Goal: Information Seeking & Learning: Learn about a topic

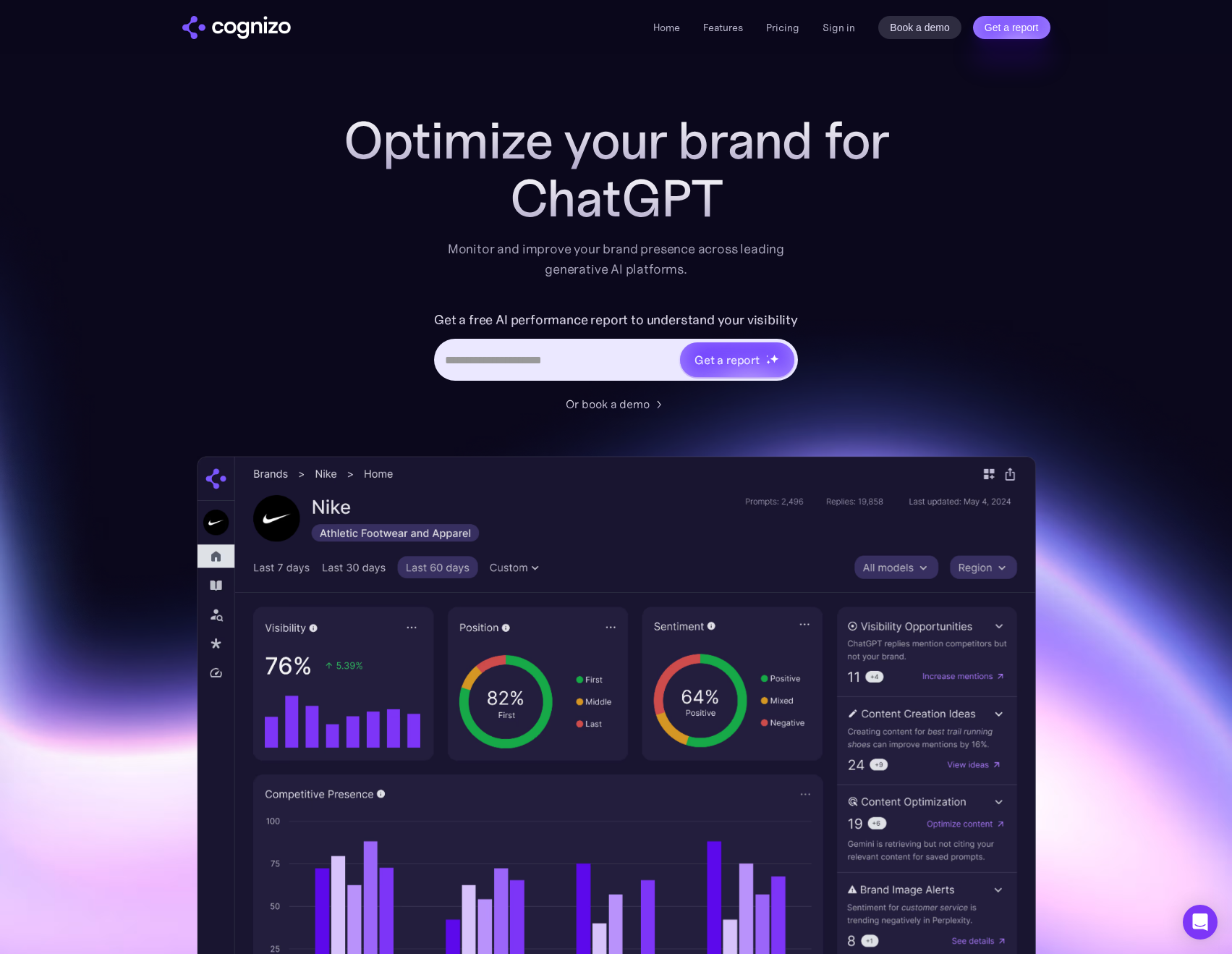
click at [840, 38] on div "Home Features Pricing Book a demo Get a report Sign in Book a demo Get a report" at bounding box center [851, 27] width 396 height 23
click at [840, 34] on link "Sign in" at bounding box center [839, 27] width 33 height 18
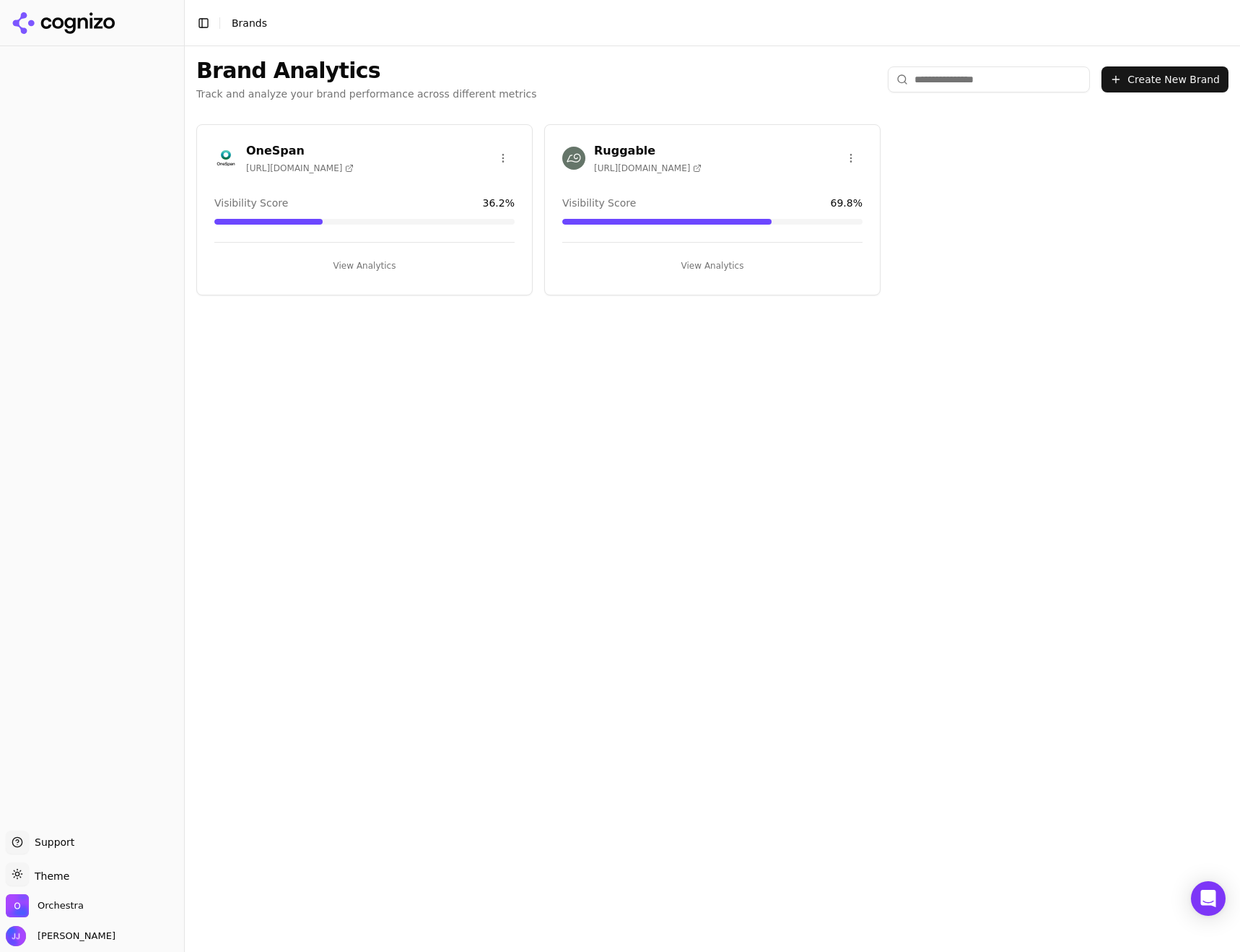
click at [347, 157] on div "OneSpan [URL][DOMAIN_NAME]" at bounding box center [364, 158] width 300 height 32
click at [366, 269] on button "View Analytics" at bounding box center [364, 265] width 300 height 23
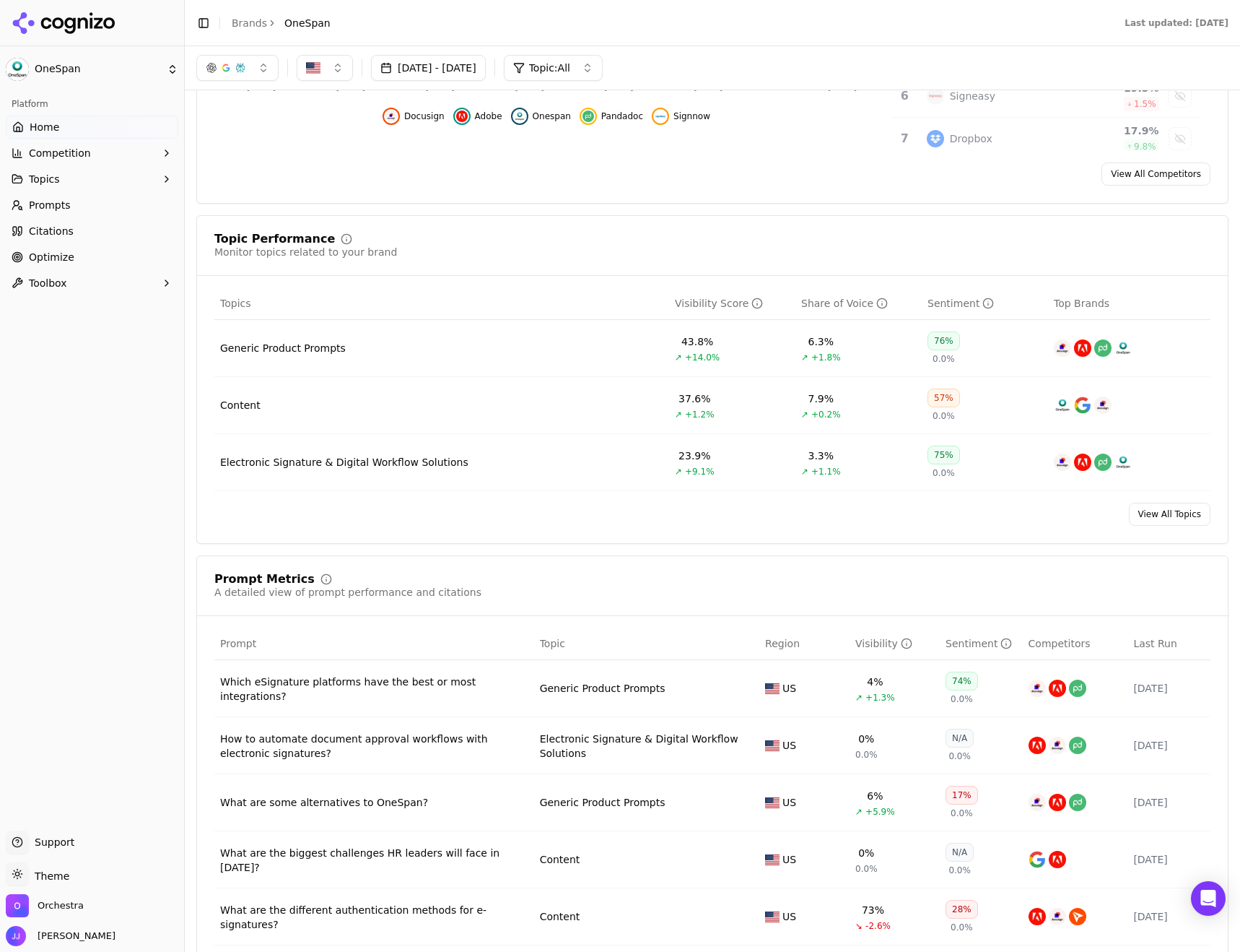
scroll to position [433, 0]
click at [284, 345] on div "Generic Product Prompts" at bounding box center [283, 347] width 125 height 14
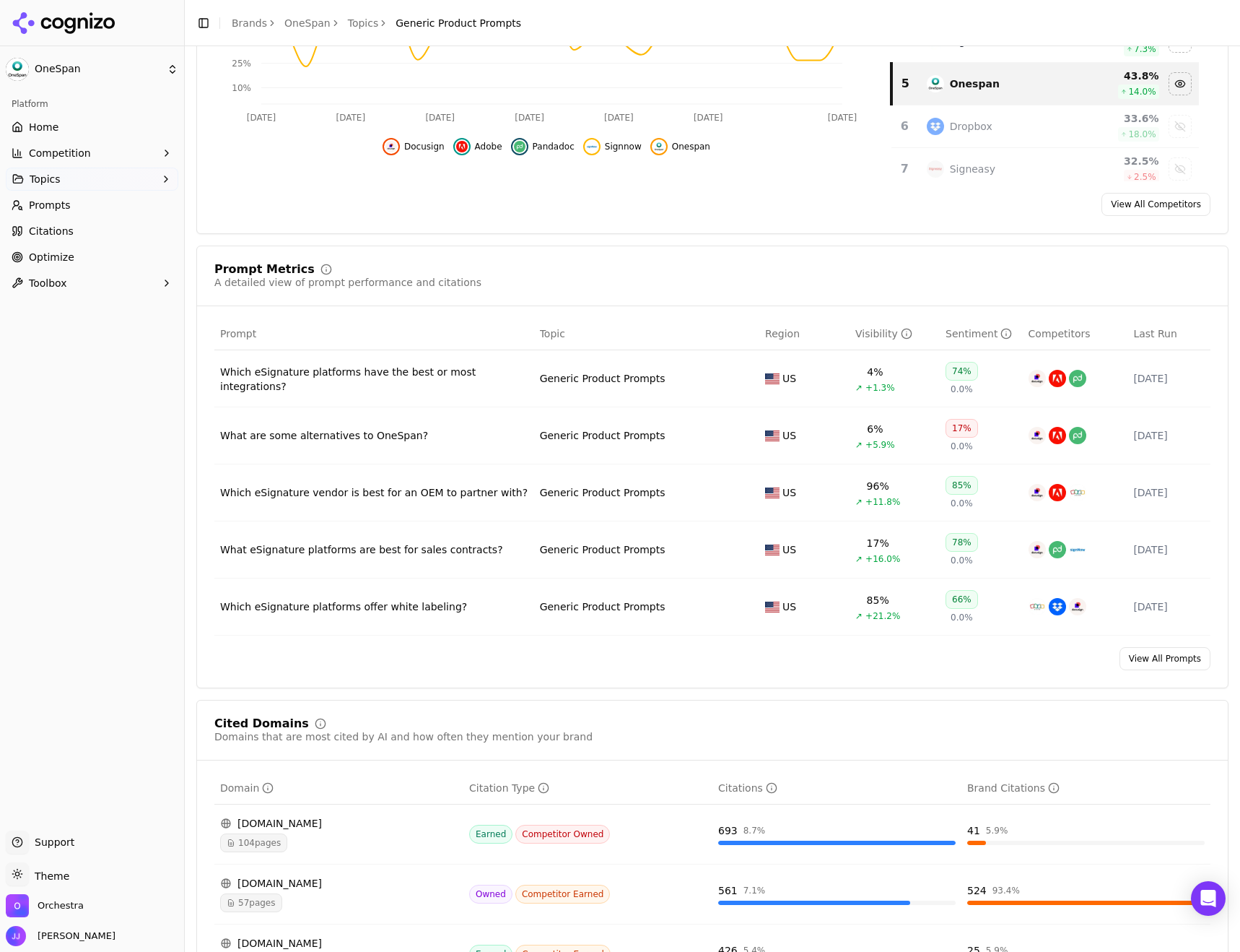
scroll to position [361, 0]
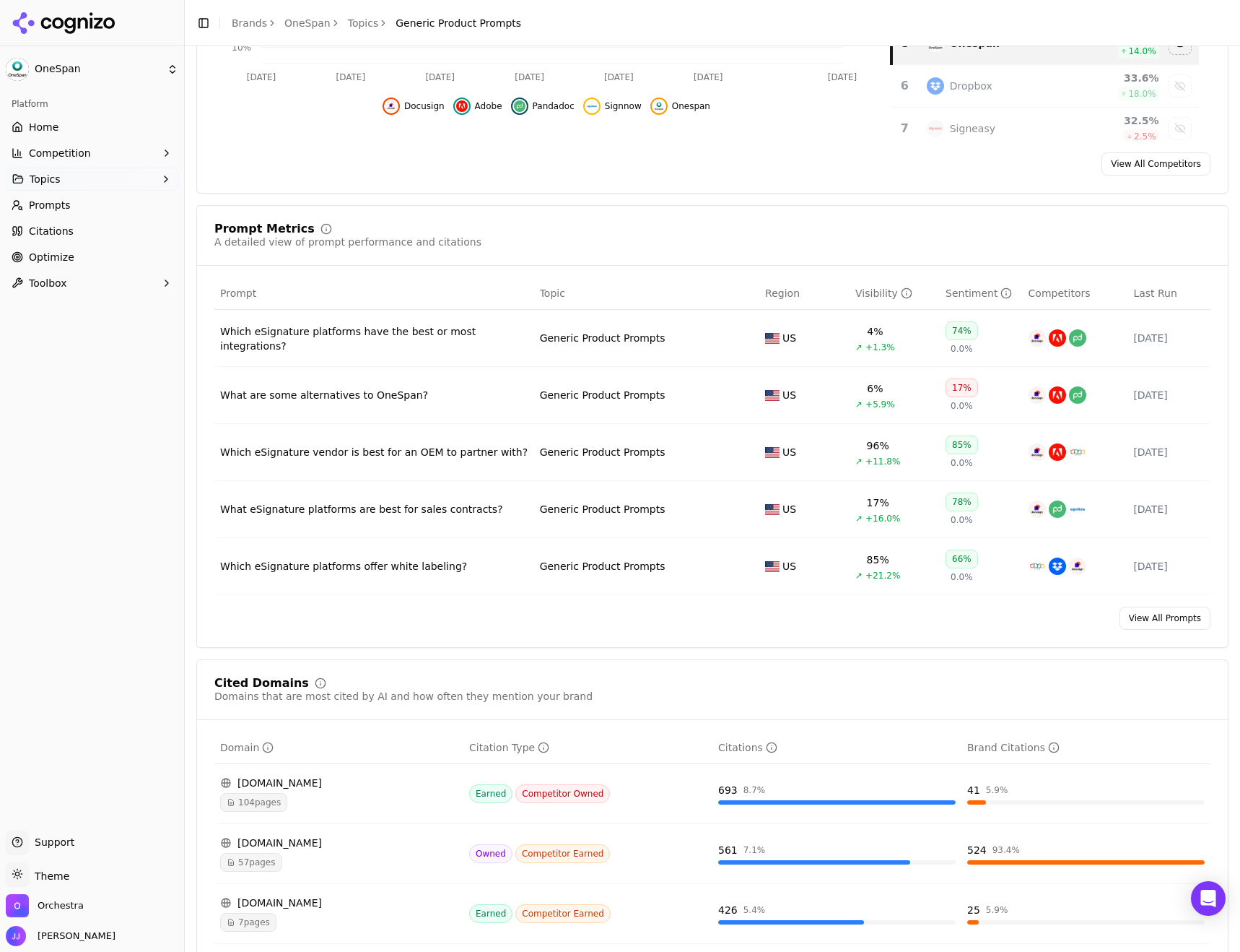
click at [1159, 622] on link "View All Prompts" at bounding box center [1165, 618] width 91 height 23
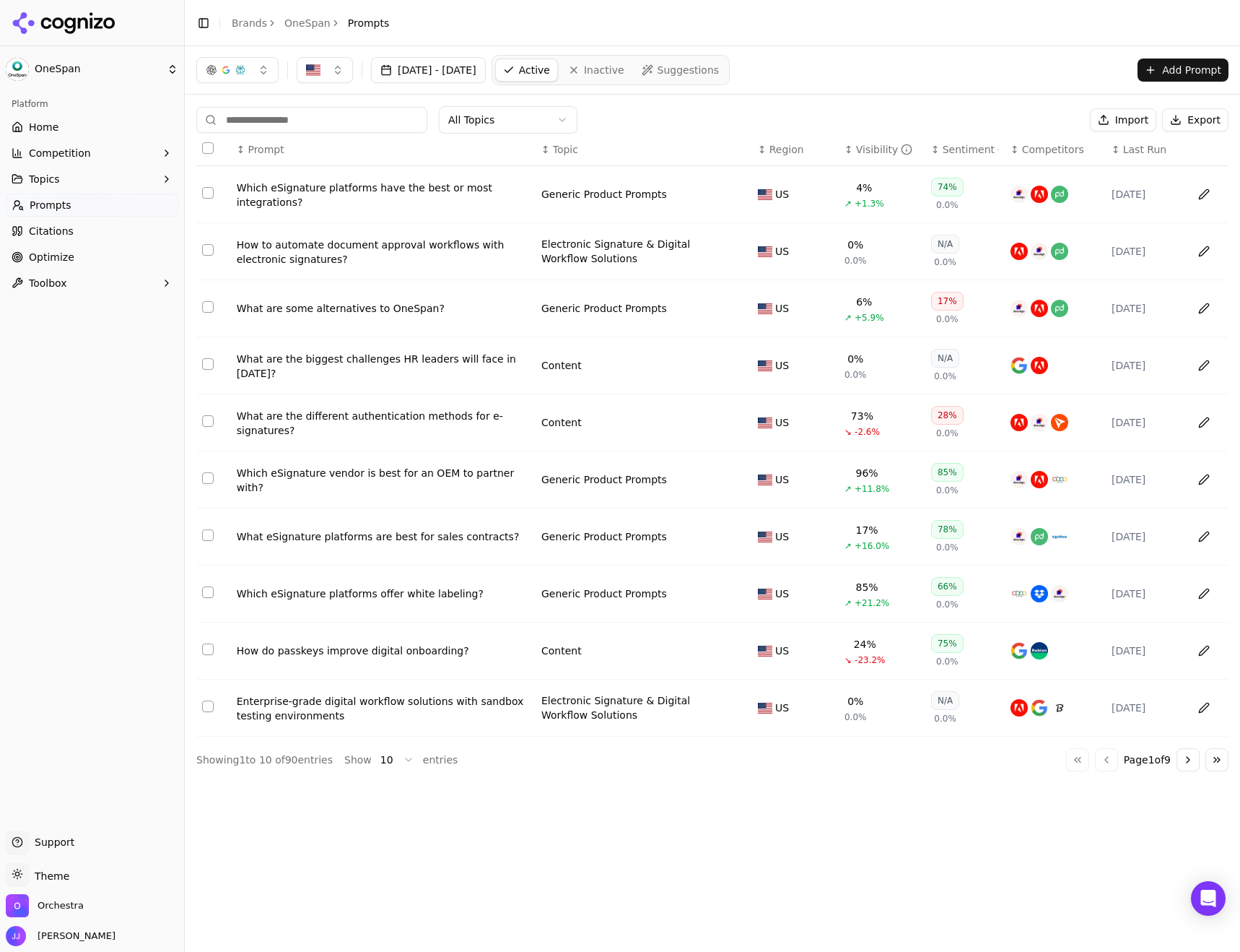
click at [65, 161] on button "Competition" at bounding box center [92, 153] width 173 height 23
click at [65, 125] on link "Home" at bounding box center [92, 127] width 173 height 23
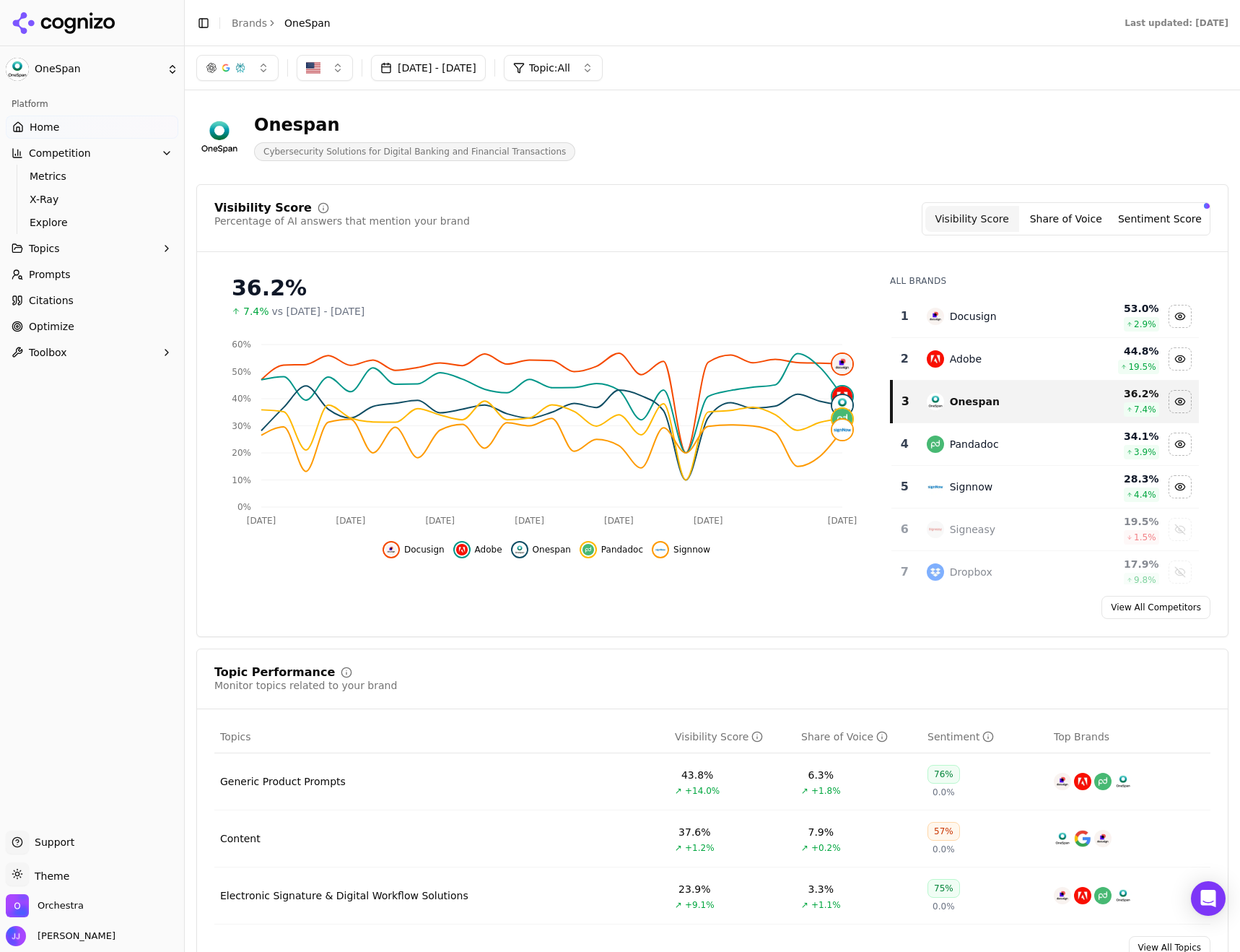
click at [1160, 211] on button "Sentiment Score" at bounding box center [1159, 219] width 94 height 26
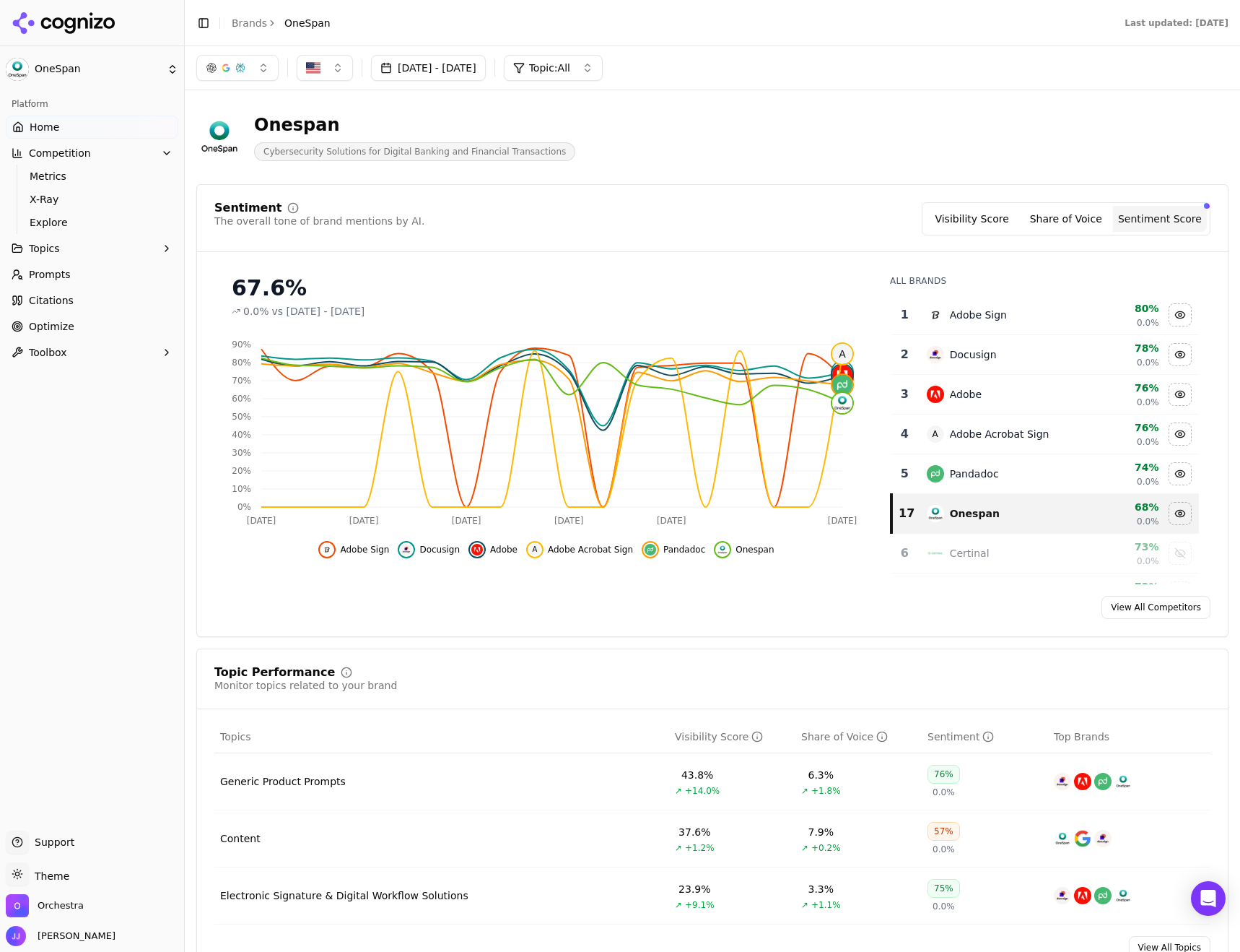
click at [996, 217] on button "Visibility Score" at bounding box center [972, 219] width 94 height 26
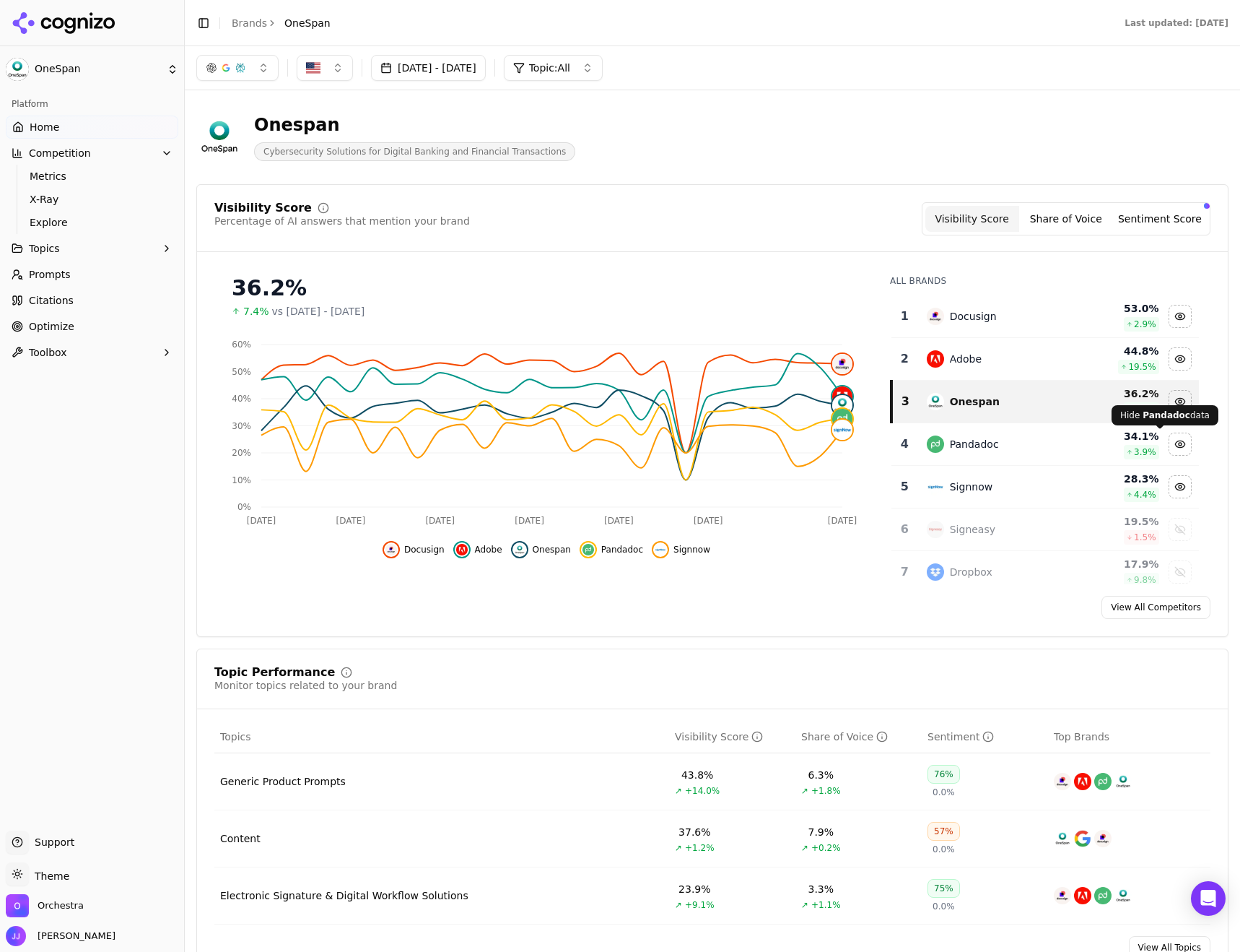
click at [1169, 452] on div "Hide pandadoc data" at bounding box center [1180, 444] width 21 height 21
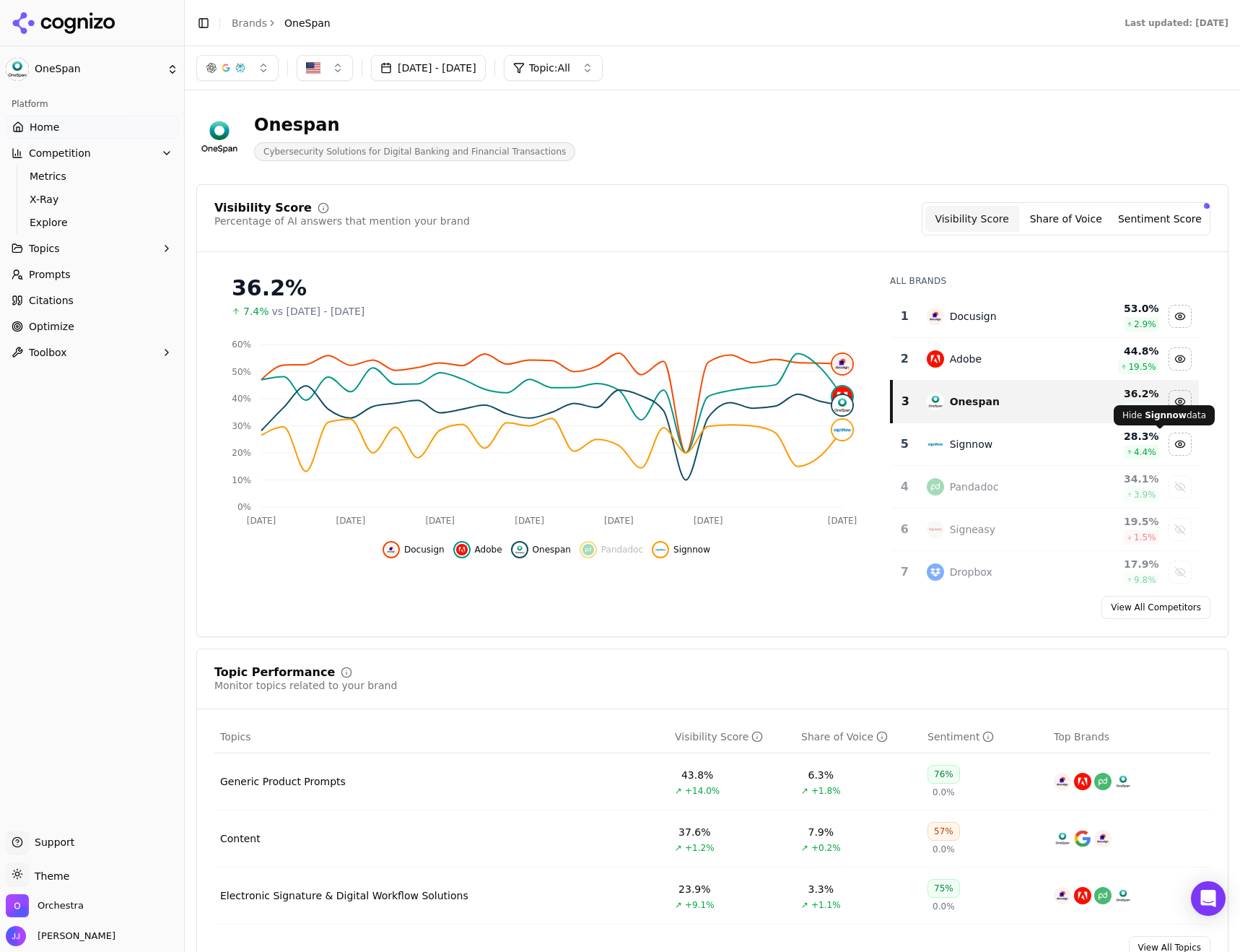
click at [1169, 439] on div "Hide signnow data" at bounding box center [1180, 444] width 21 height 21
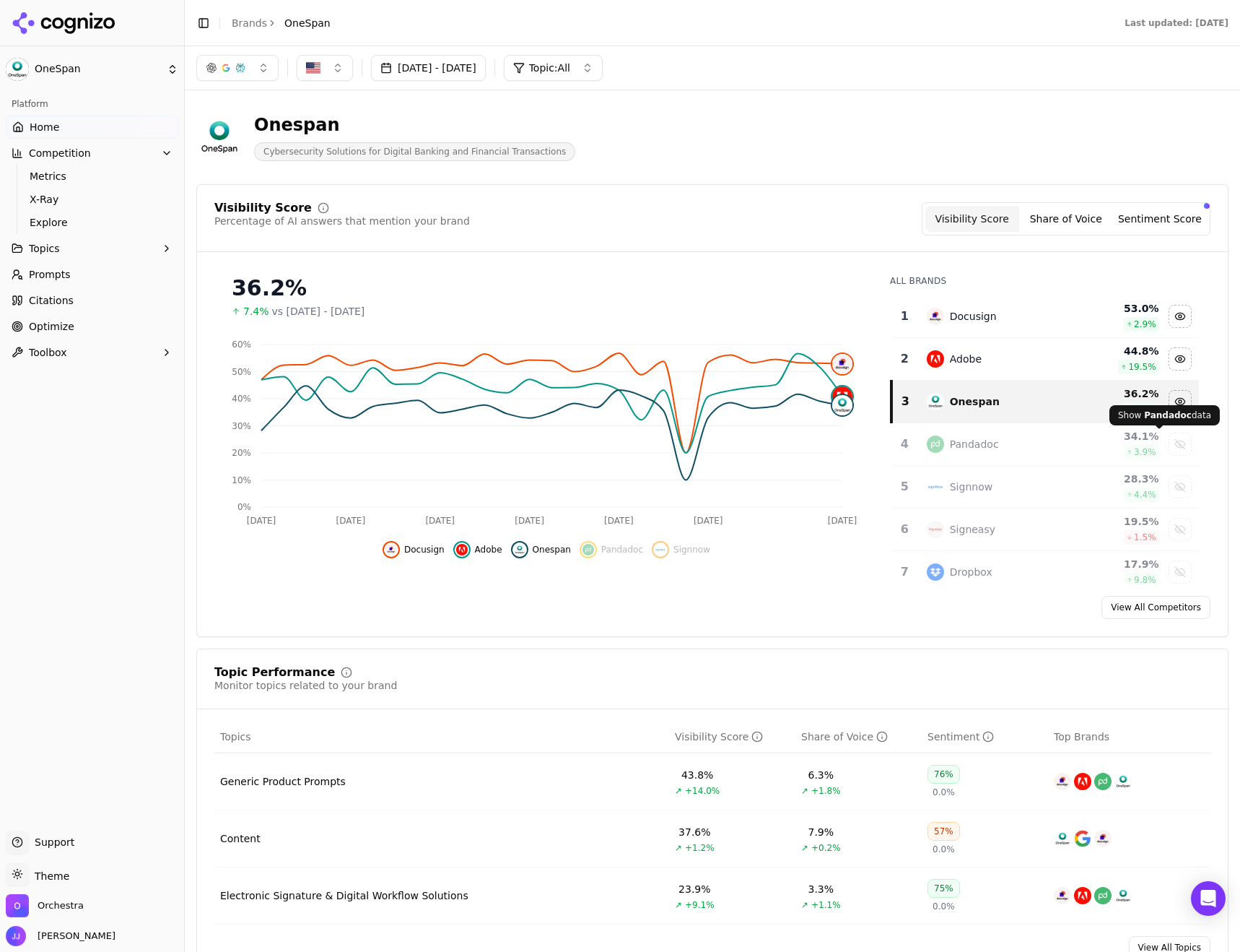
click at [1169, 440] on div "Show pandadoc data" at bounding box center [1180, 444] width 21 height 21
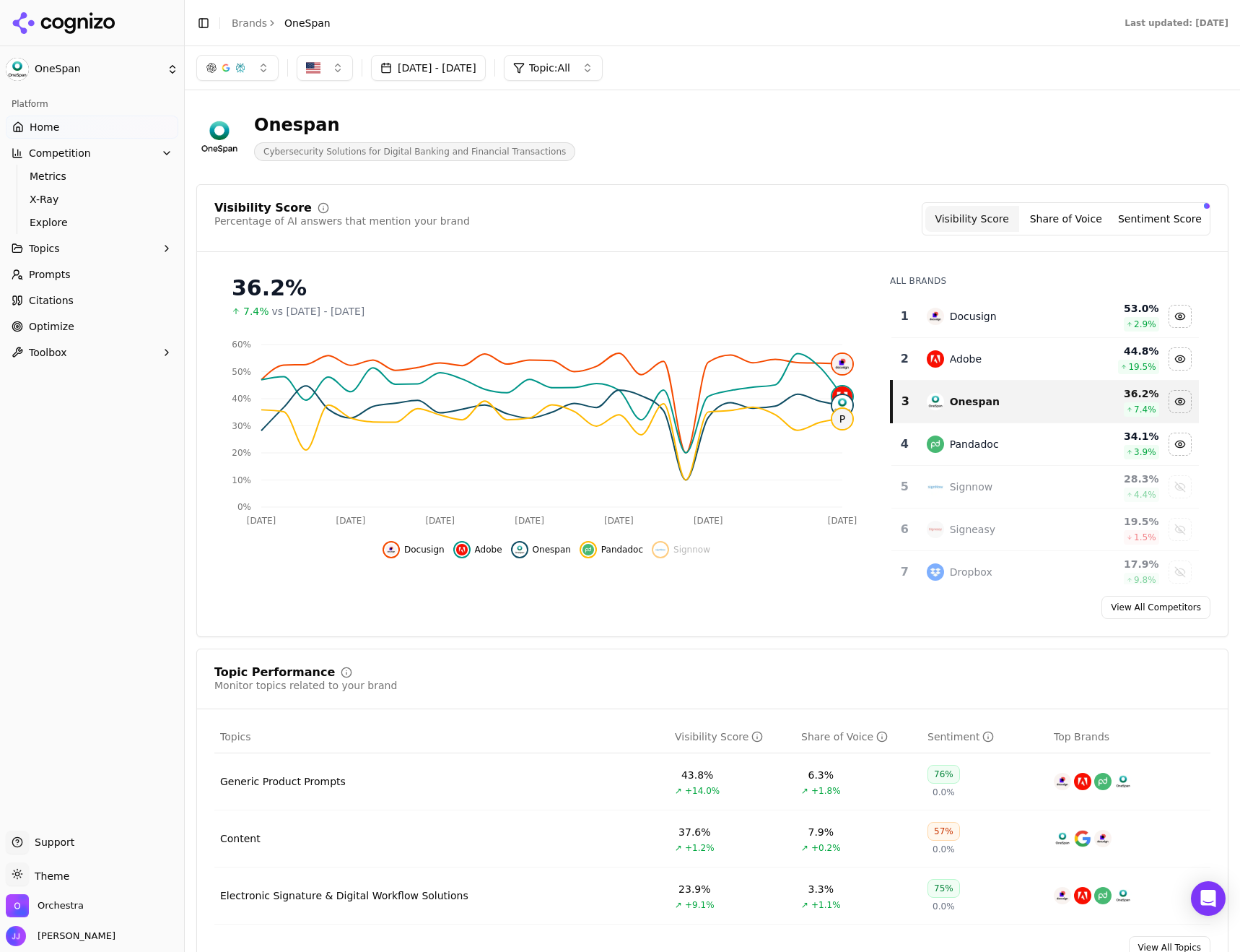
click at [1169, 440] on div "Hide pandadoc data" at bounding box center [1180, 444] width 21 height 21
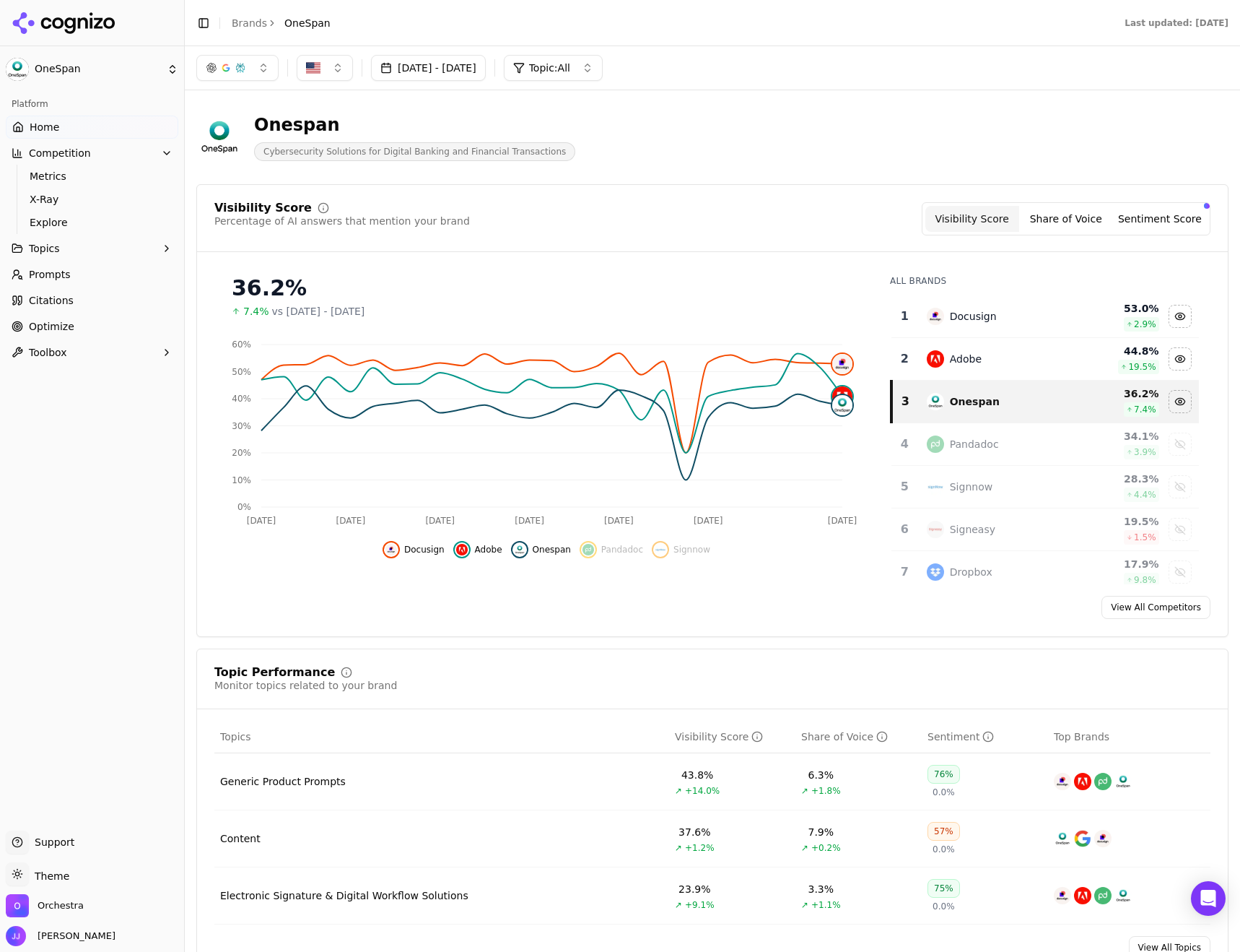
click at [69, 252] on button "Topics" at bounding box center [92, 248] width 173 height 23
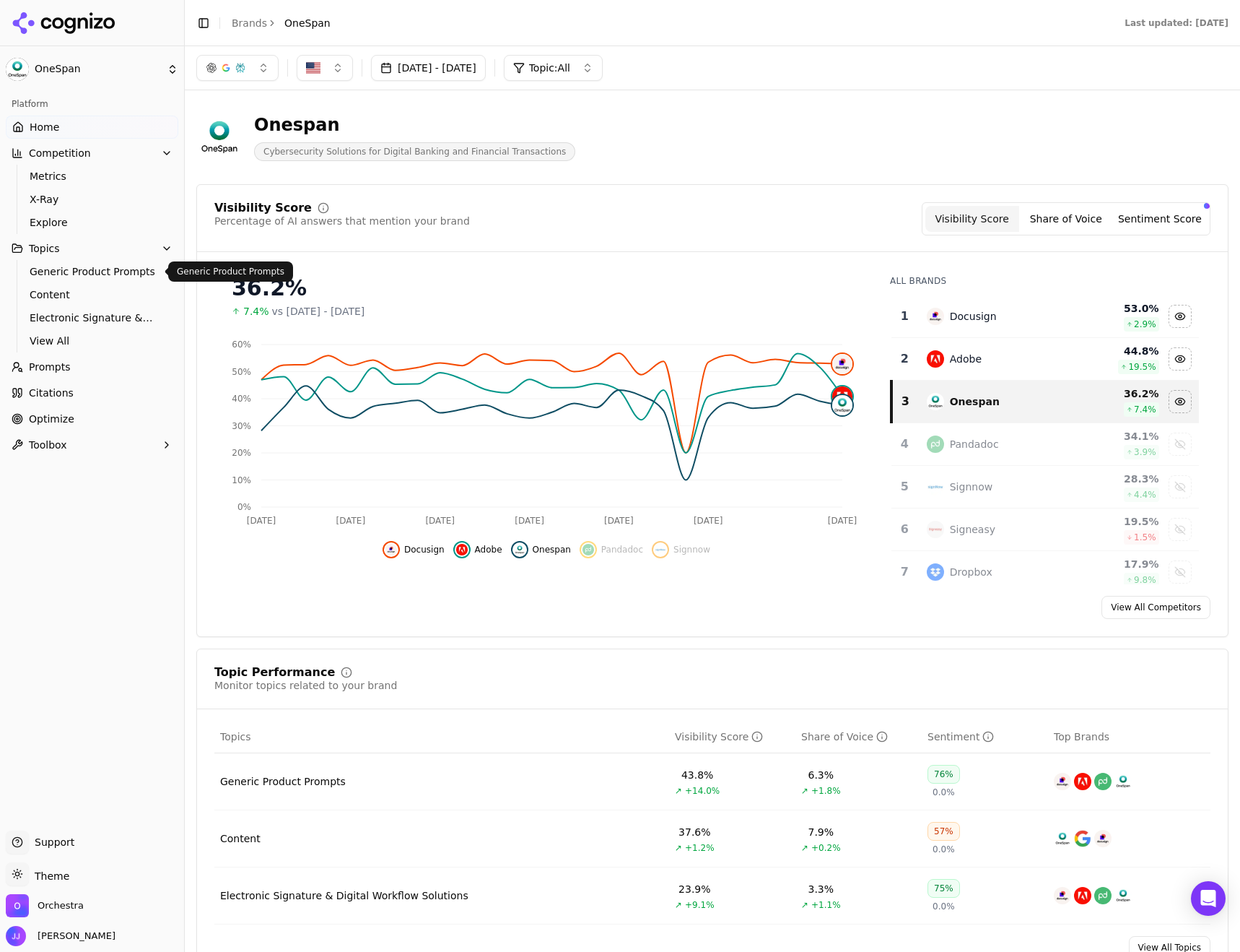
click at [71, 266] on span "Generic Product Prompts" at bounding box center [92, 271] width 125 height 14
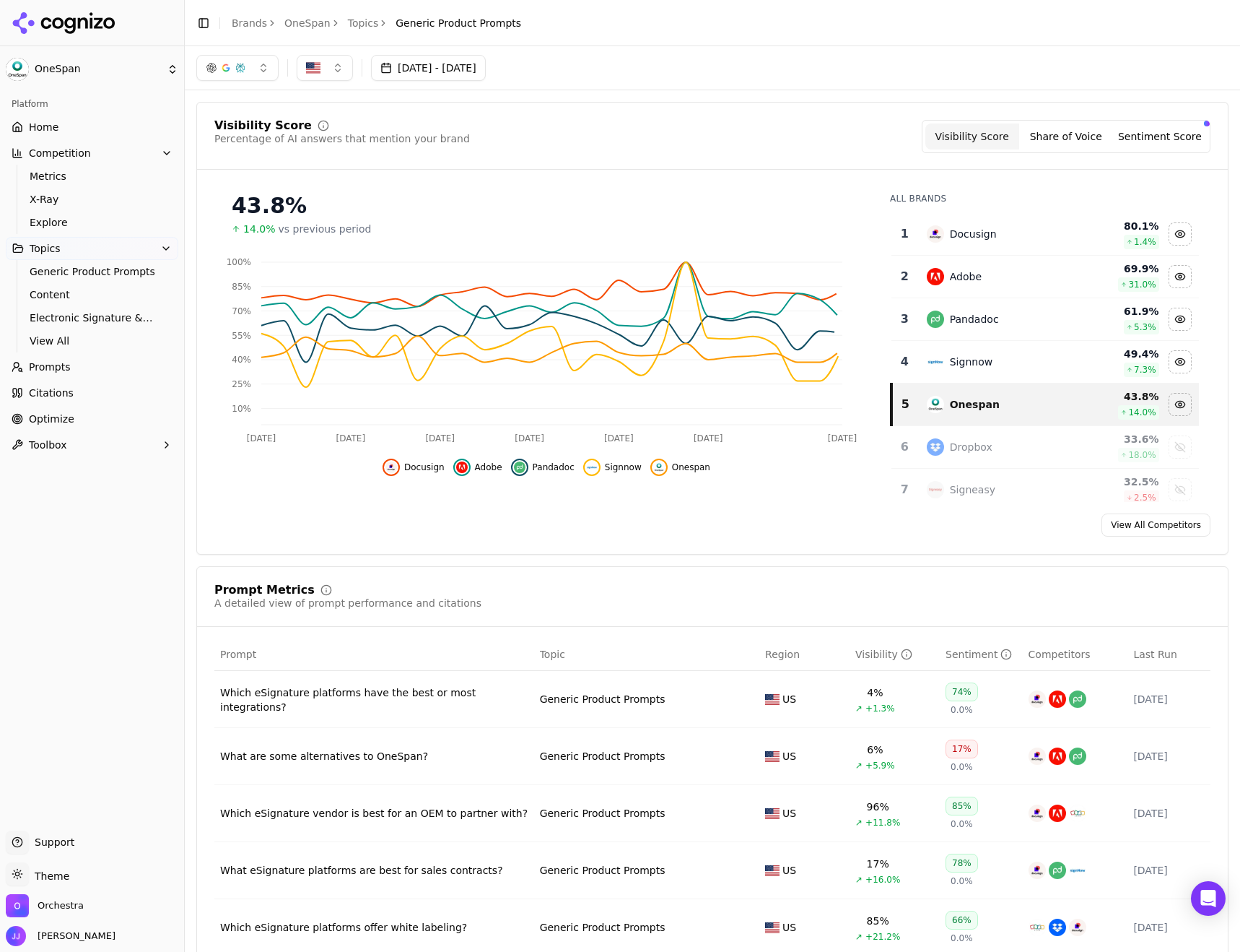
click at [36, 249] on span "Topics" at bounding box center [45, 248] width 31 height 14
click at [49, 297] on span "Content" at bounding box center [92, 294] width 125 height 14
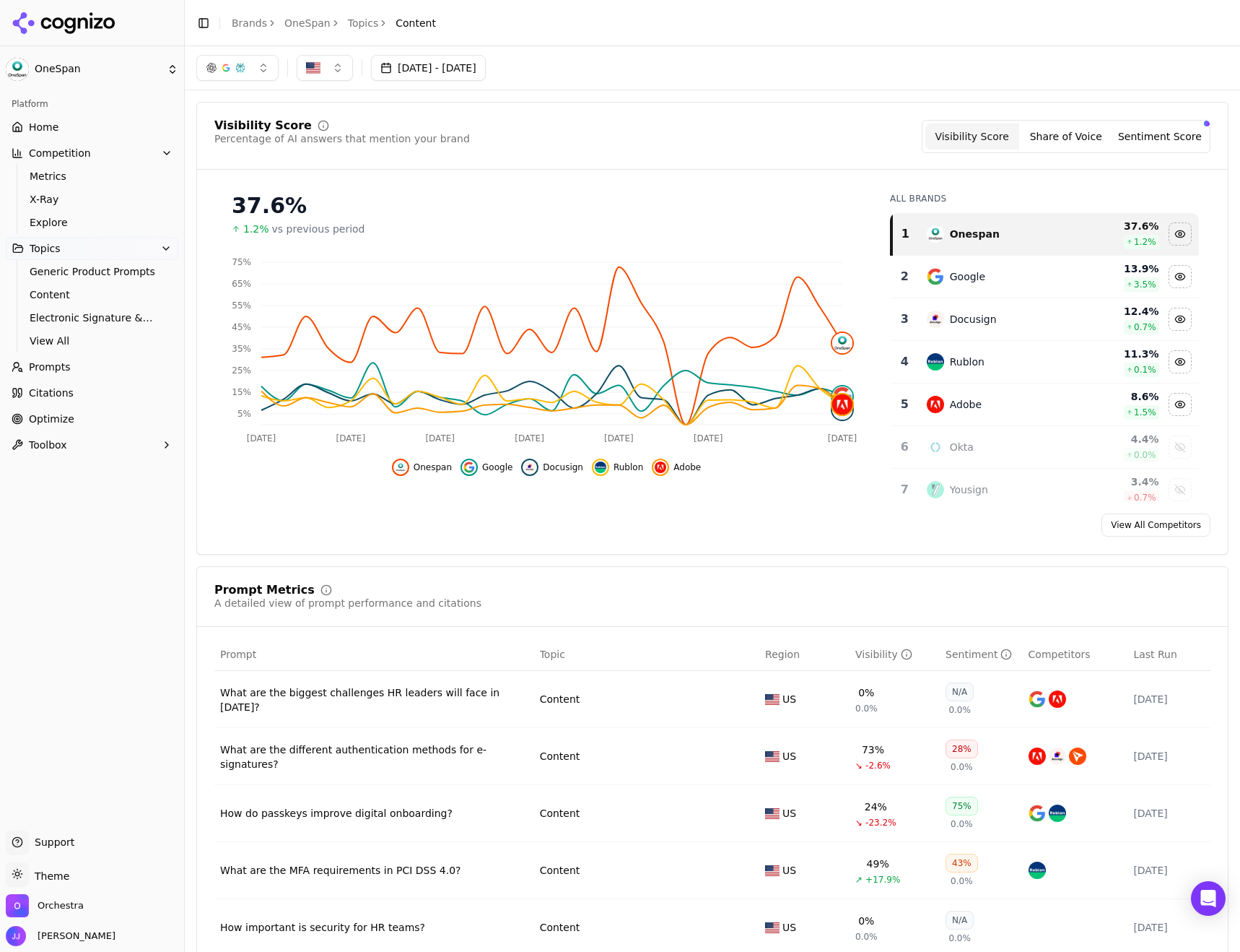
click at [861, 654] on div "Visibility" at bounding box center [883, 654] width 57 height 14
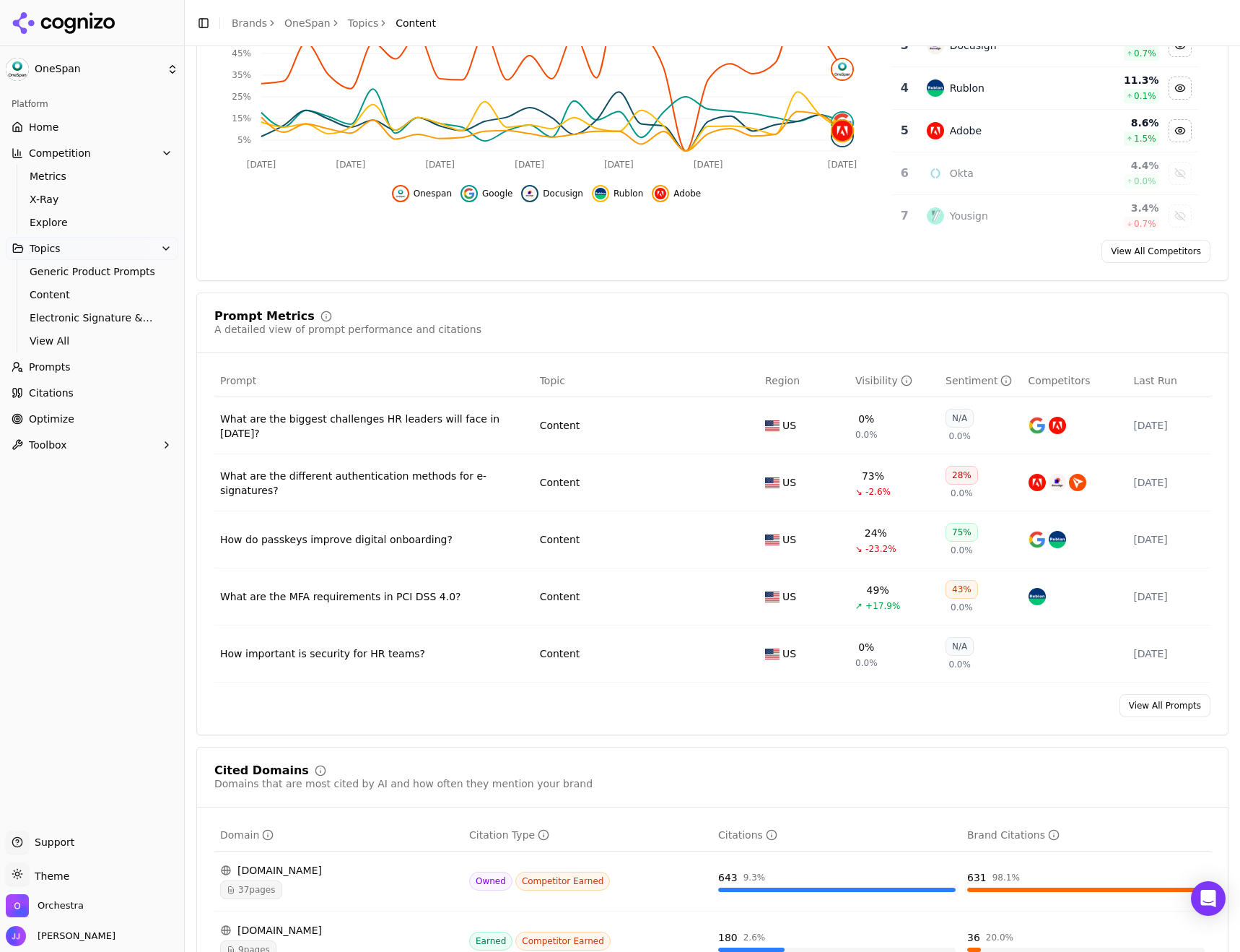
scroll to position [361, 0]
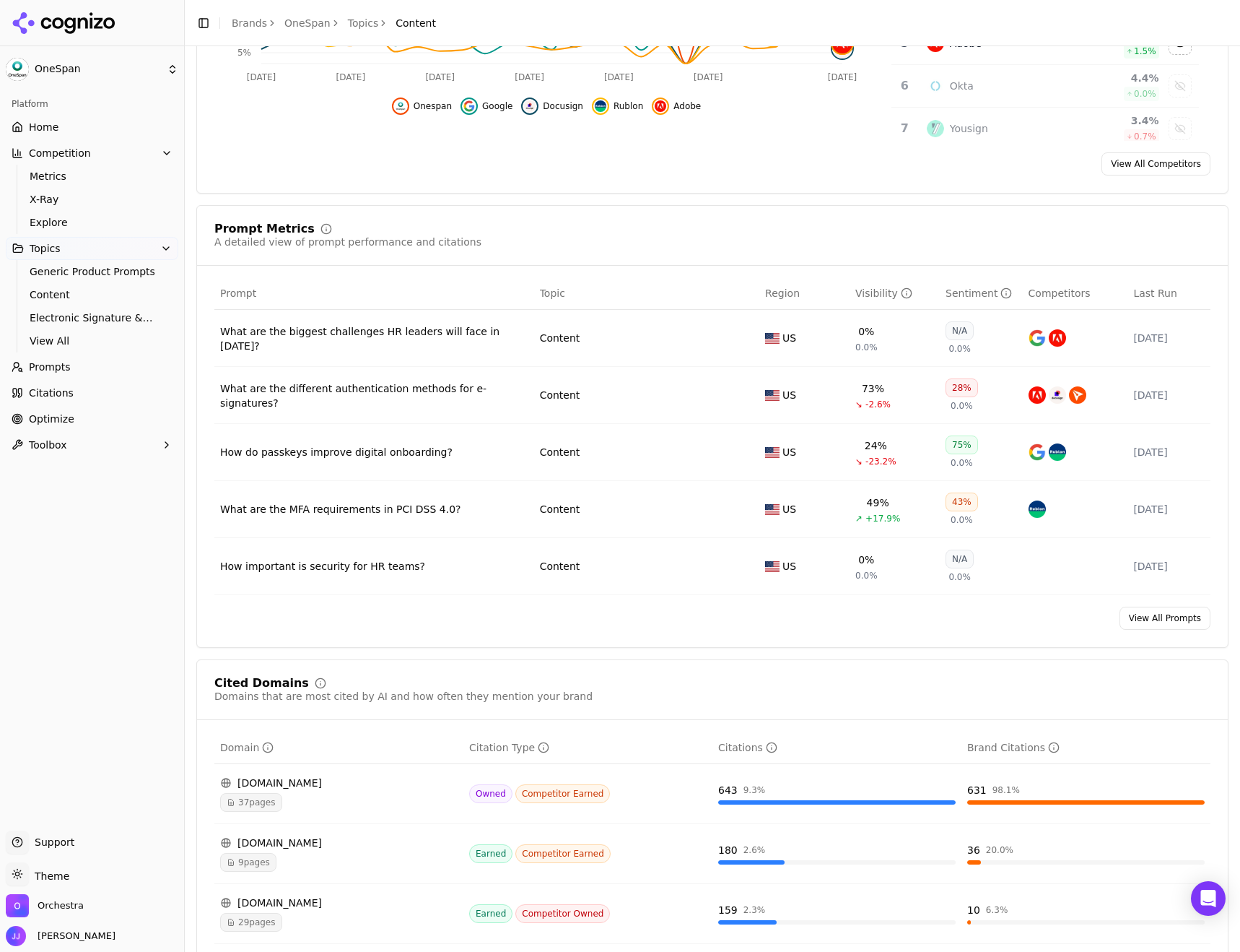
click at [1165, 624] on link "View All Prompts" at bounding box center [1165, 618] width 91 height 23
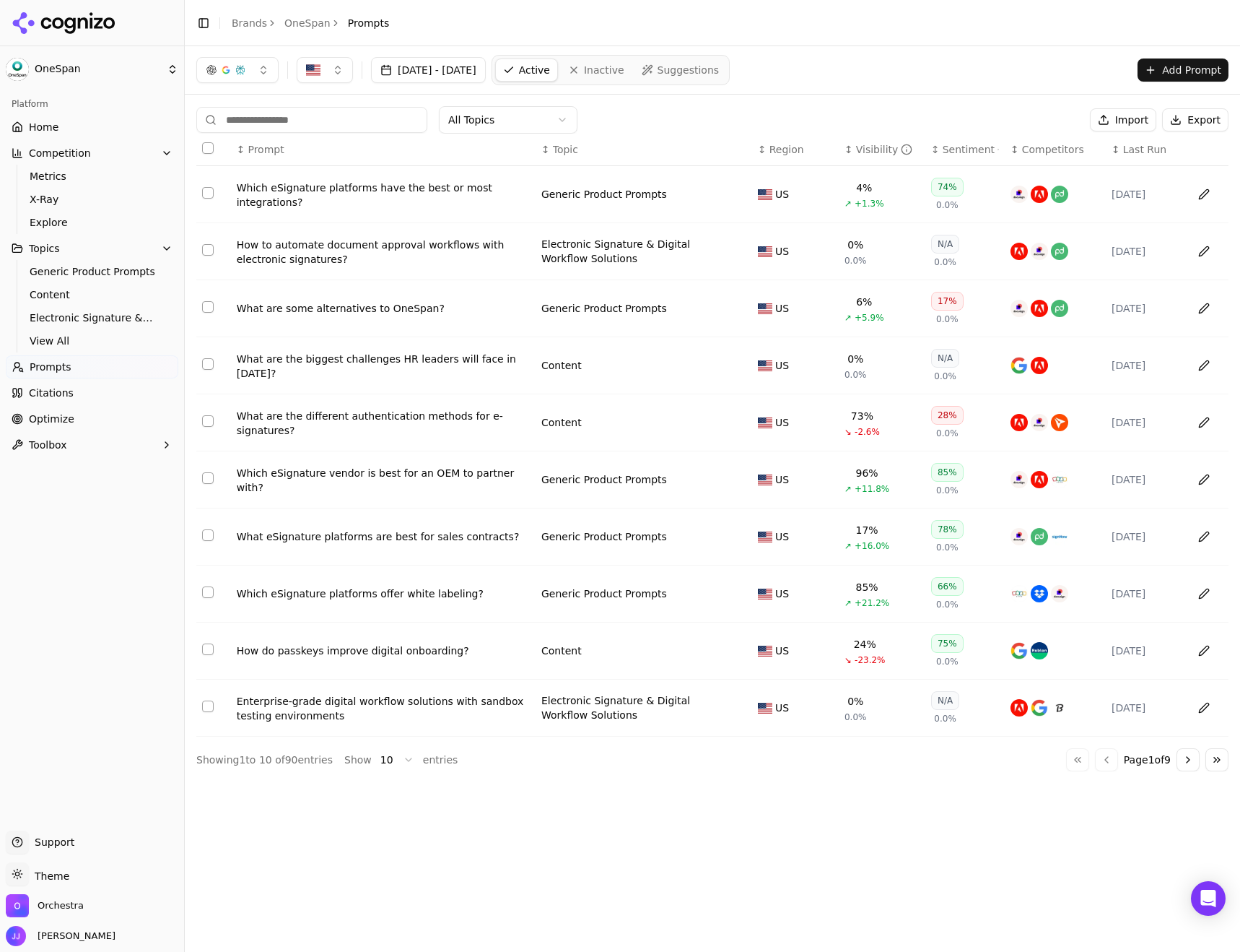
click at [868, 146] on div "Visibility" at bounding box center [884, 149] width 57 height 14
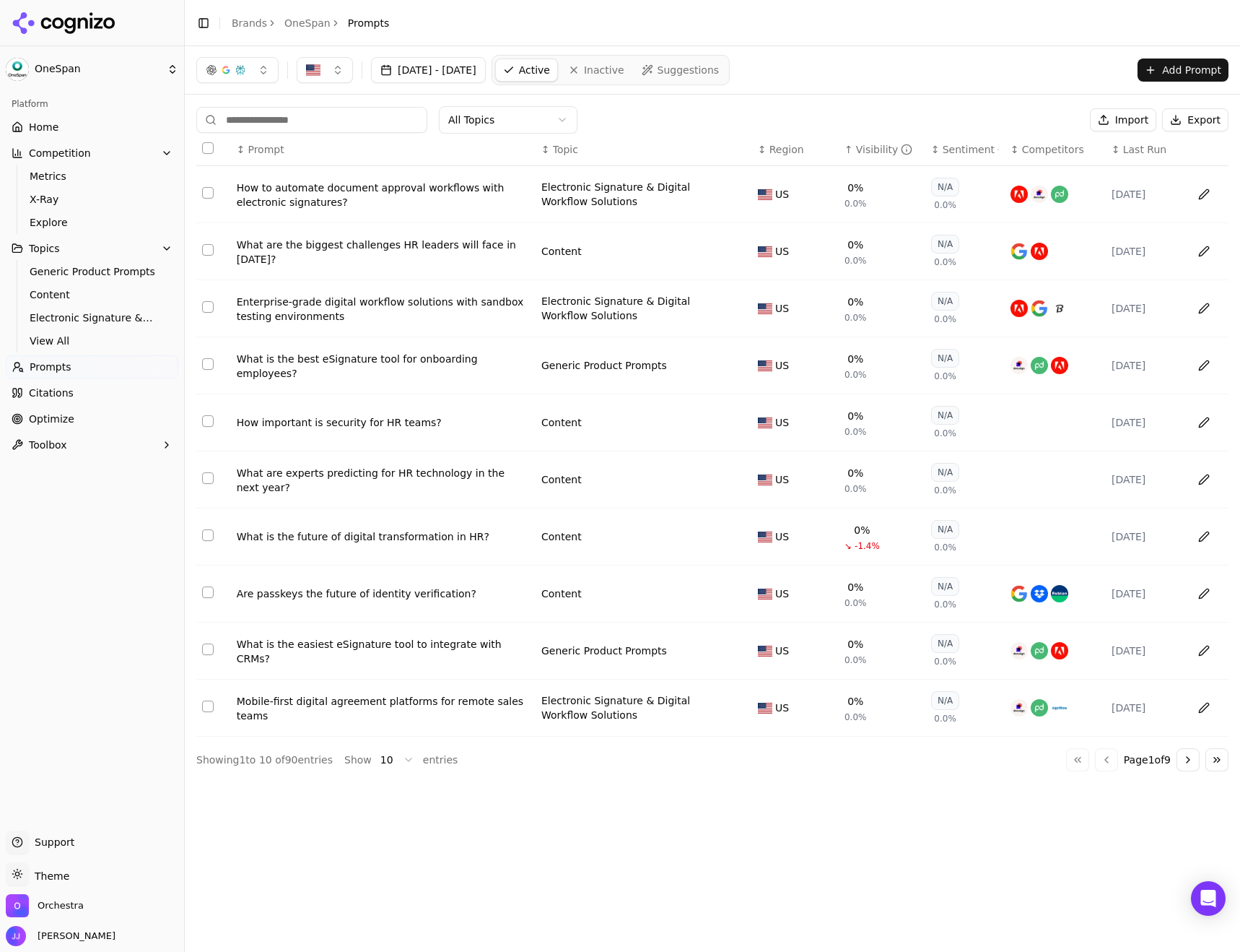
click at [867, 159] on th "↑ Visibility" at bounding box center [882, 150] width 87 height 33
click at [858, 150] on div "Visibility" at bounding box center [884, 149] width 57 height 14
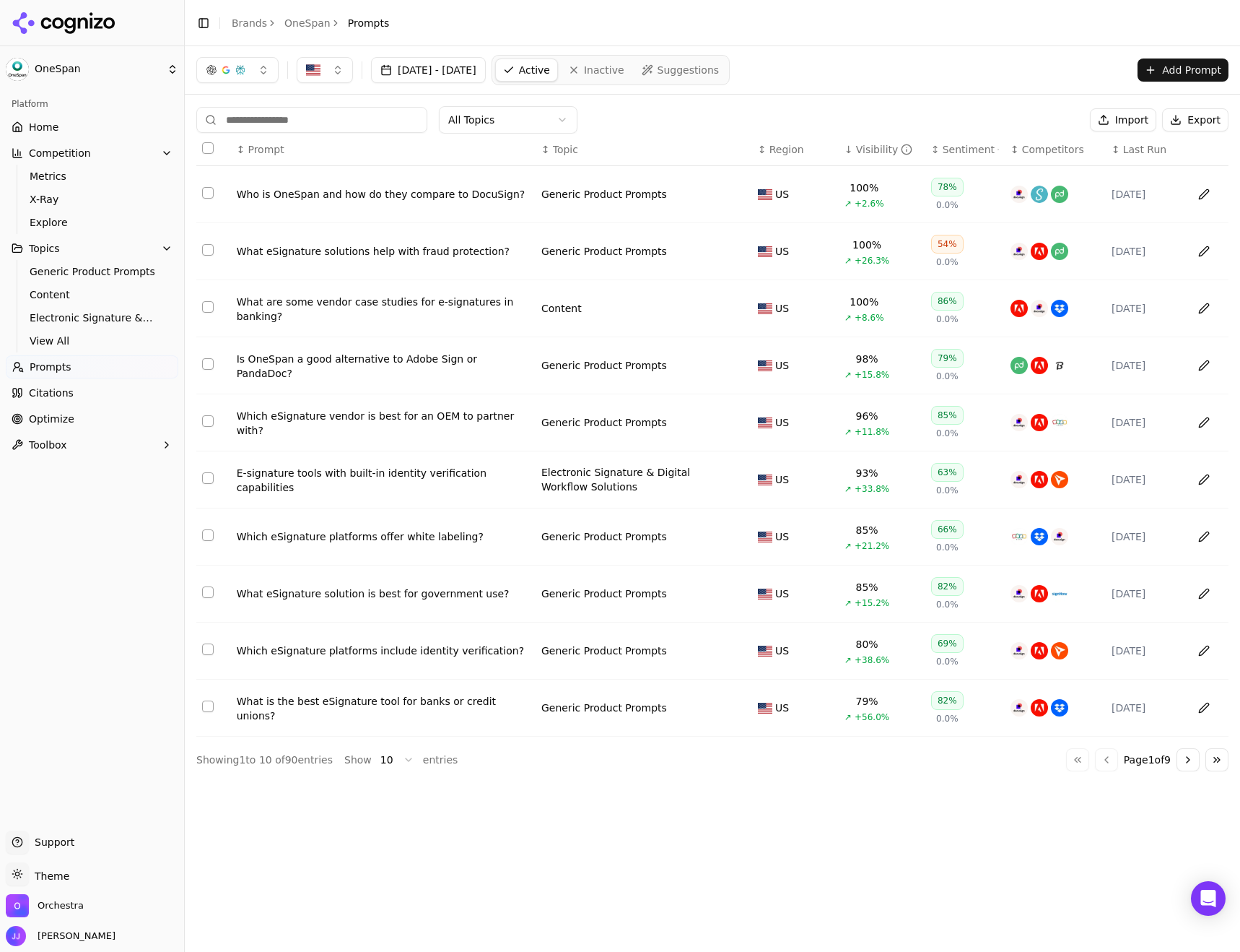
click at [506, 127] on html "OneSpan Platform Home Competition Metrics X-Ray Explore Topics Generic Product …" at bounding box center [620, 476] width 1240 height 952
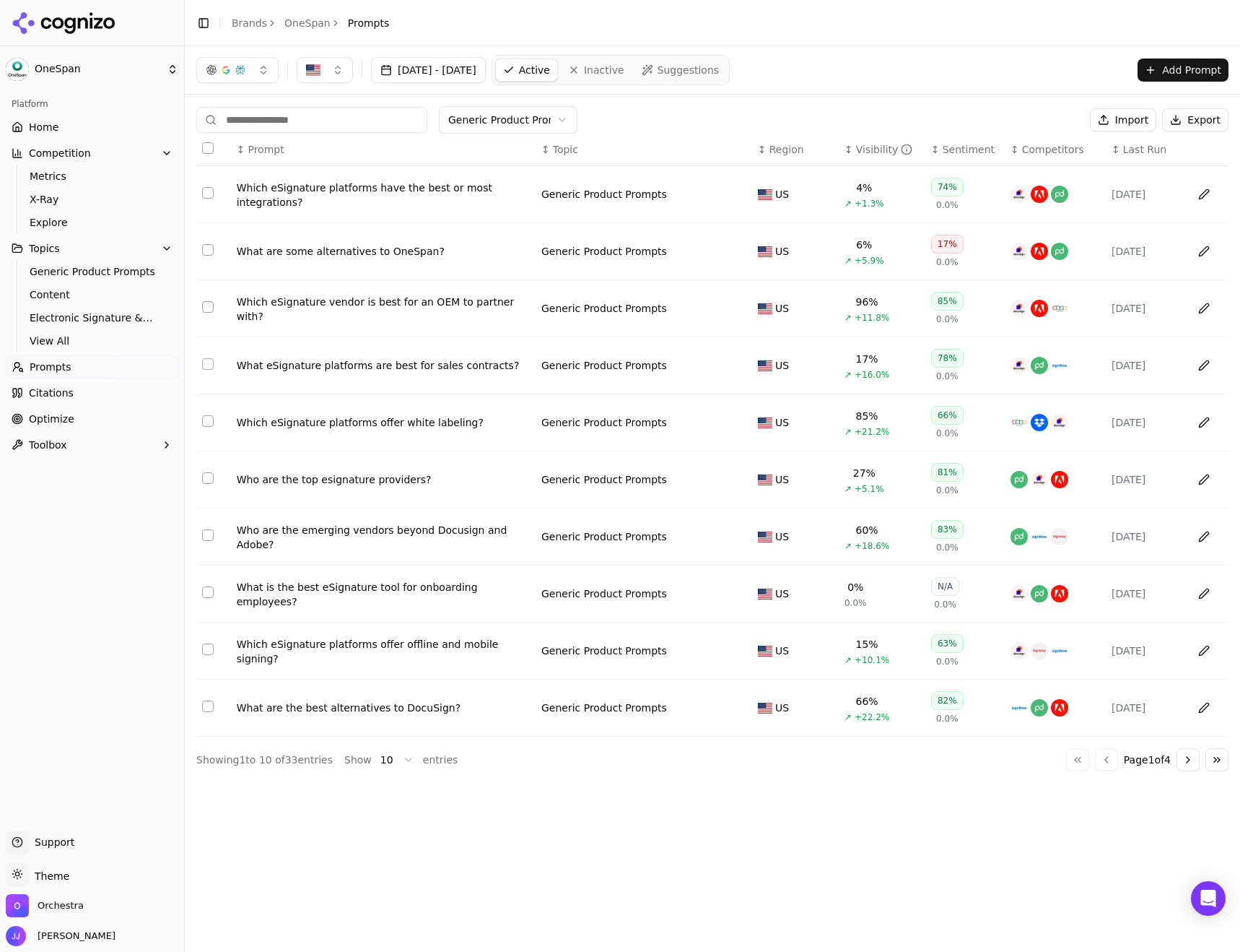
click at [851, 151] on div "↕ Visibility" at bounding box center [882, 149] width 75 height 14
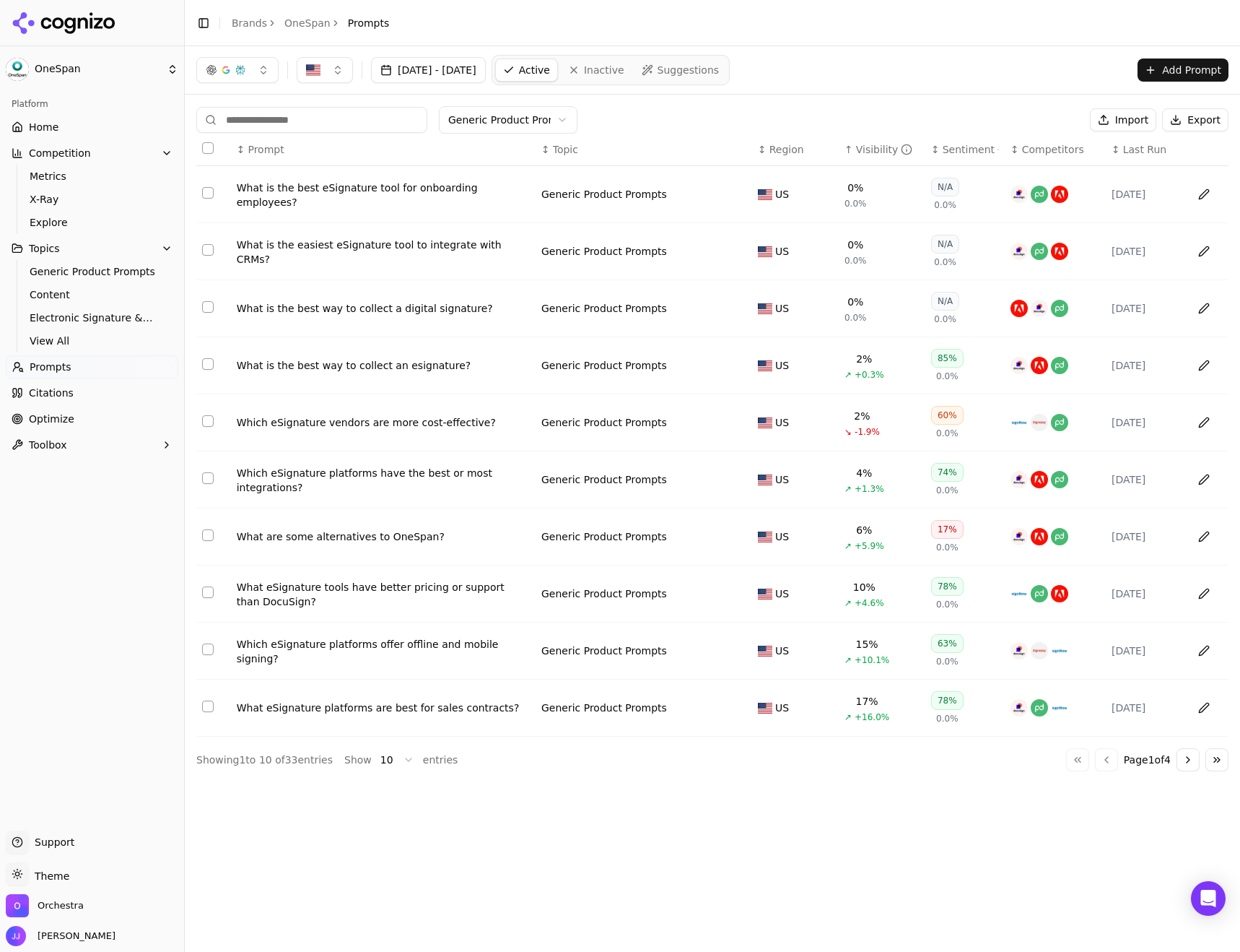
click at [851, 151] on div "↑ Visibility" at bounding box center [882, 149] width 75 height 14
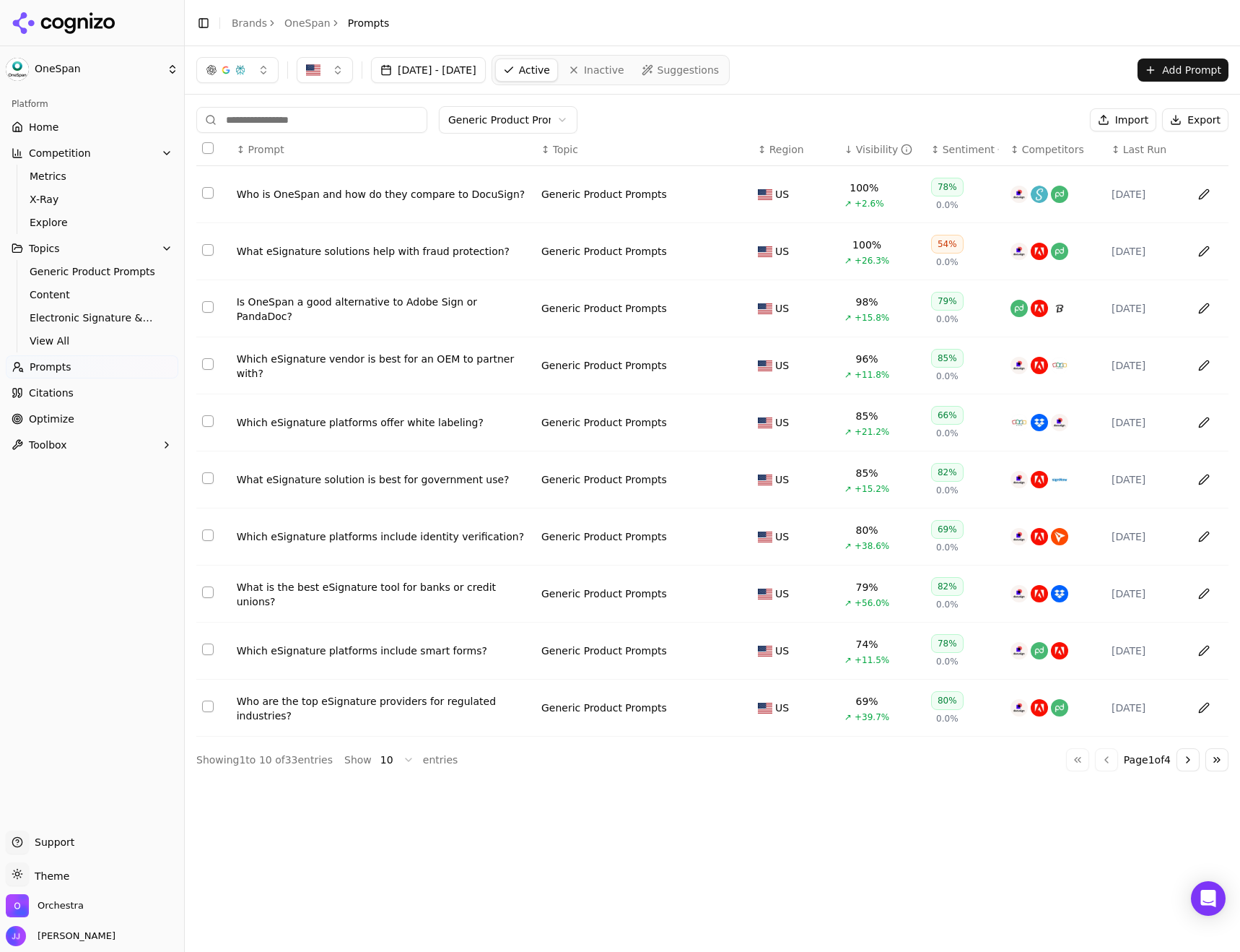
click at [399, 250] on div "What eSignature solutions help with fraud protection?" at bounding box center [383, 251] width 293 height 14
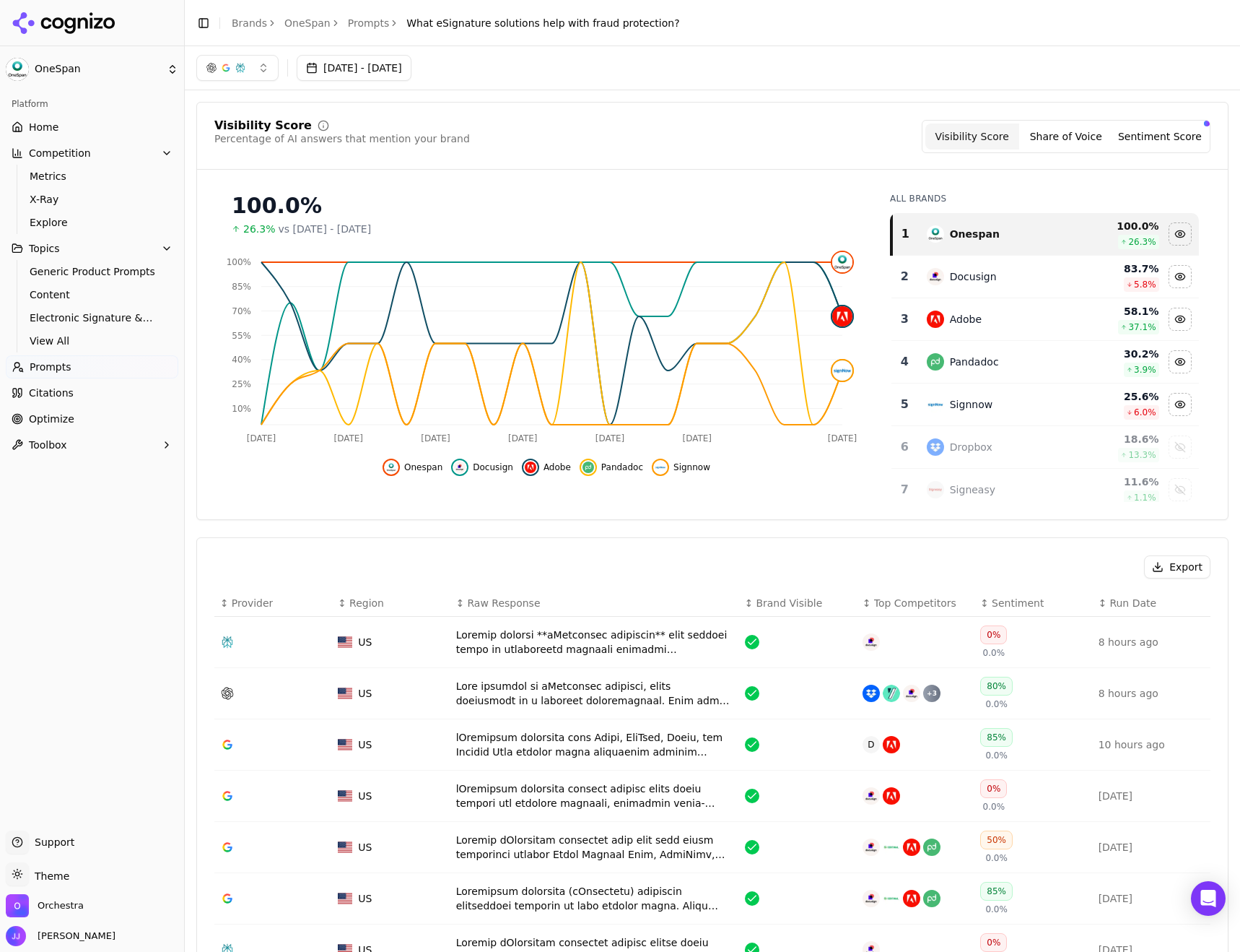
click at [65, 389] on span "Citations" at bounding box center [51, 392] width 45 height 14
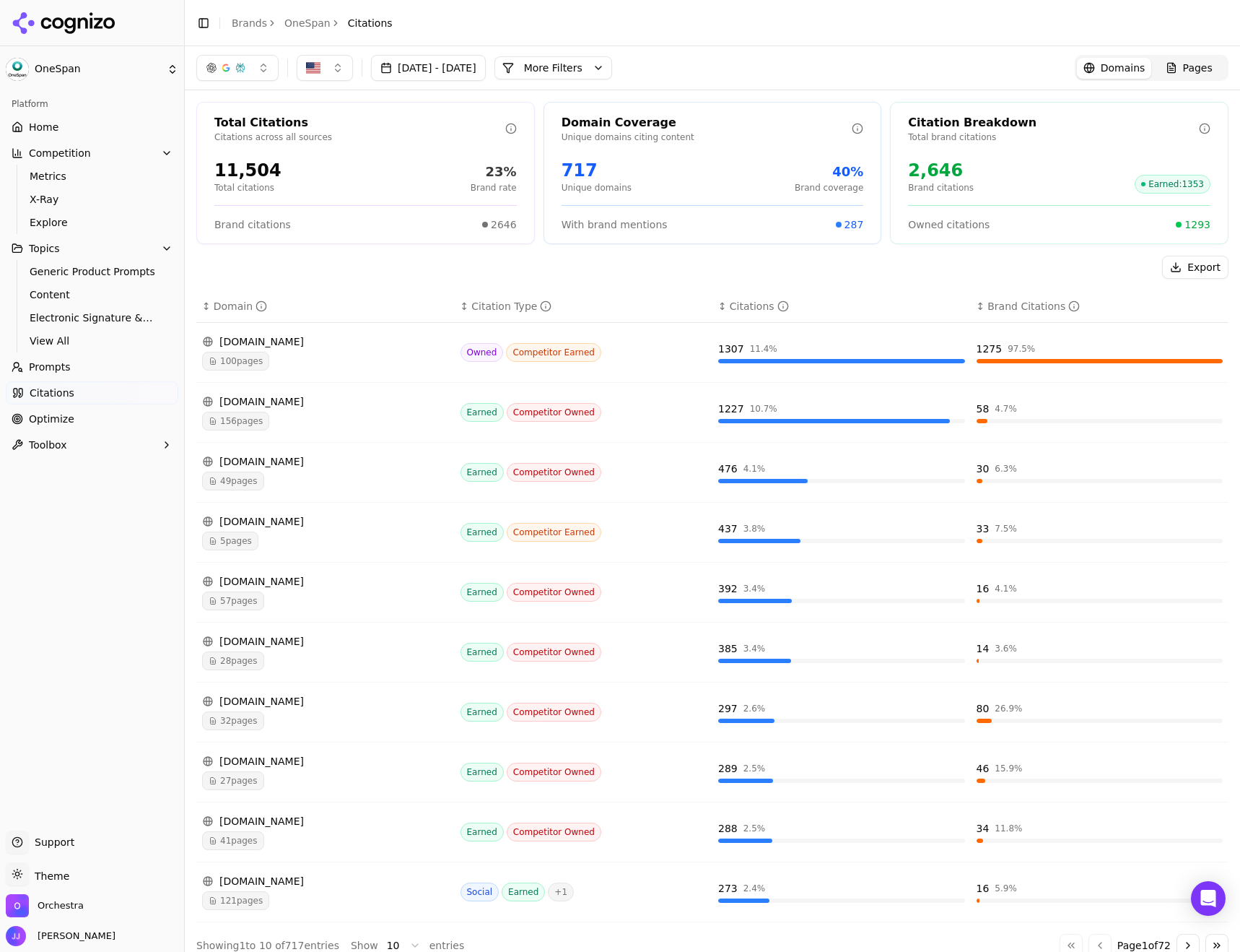
click at [271, 401] on div "[DOMAIN_NAME]" at bounding box center [325, 401] width 247 height 14
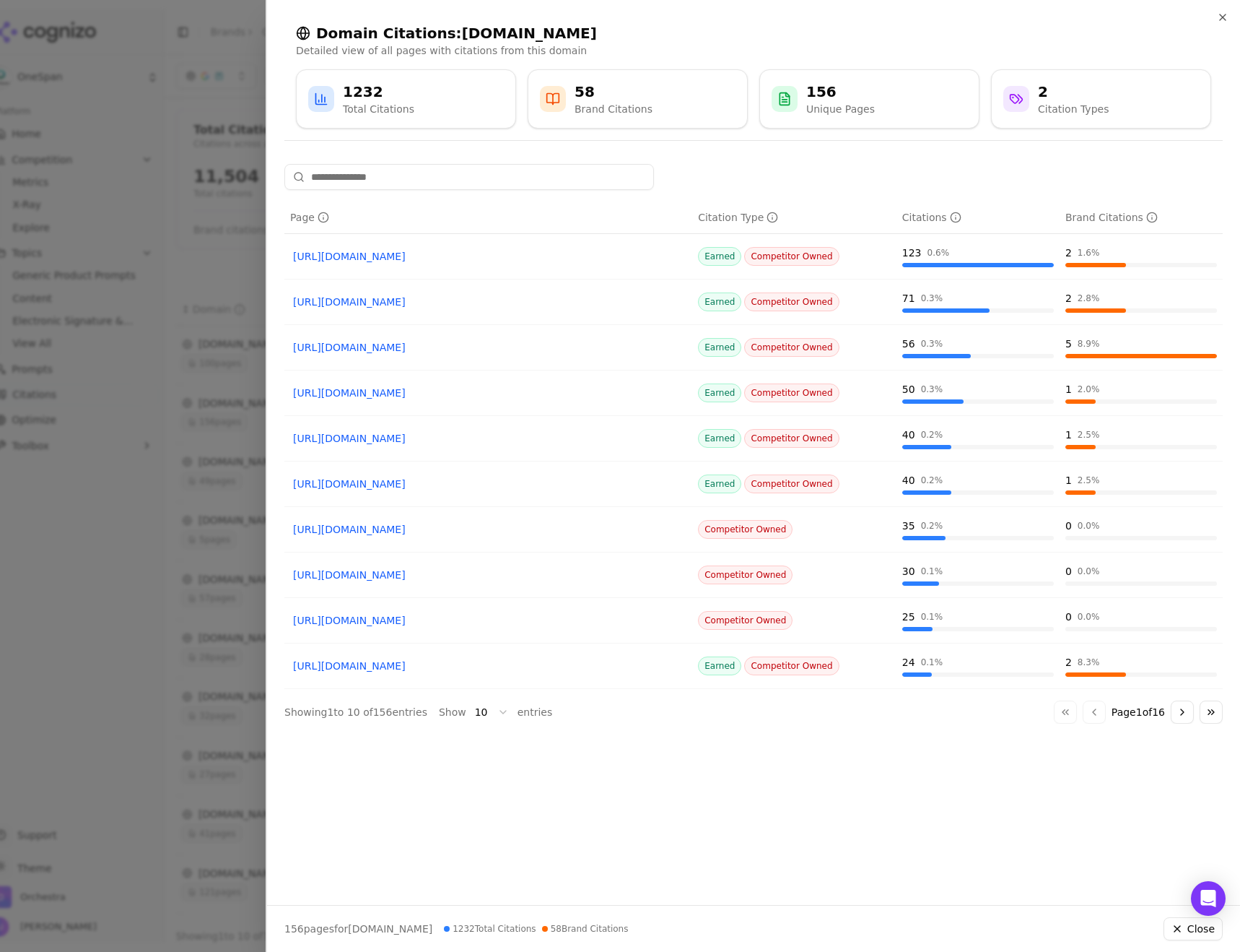
click at [484, 714] on body "OneSpan Platform Home Competition Metrics X-Ray Explore Topics Generic Product …" at bounding box center [620, 476] width 1240 height 952
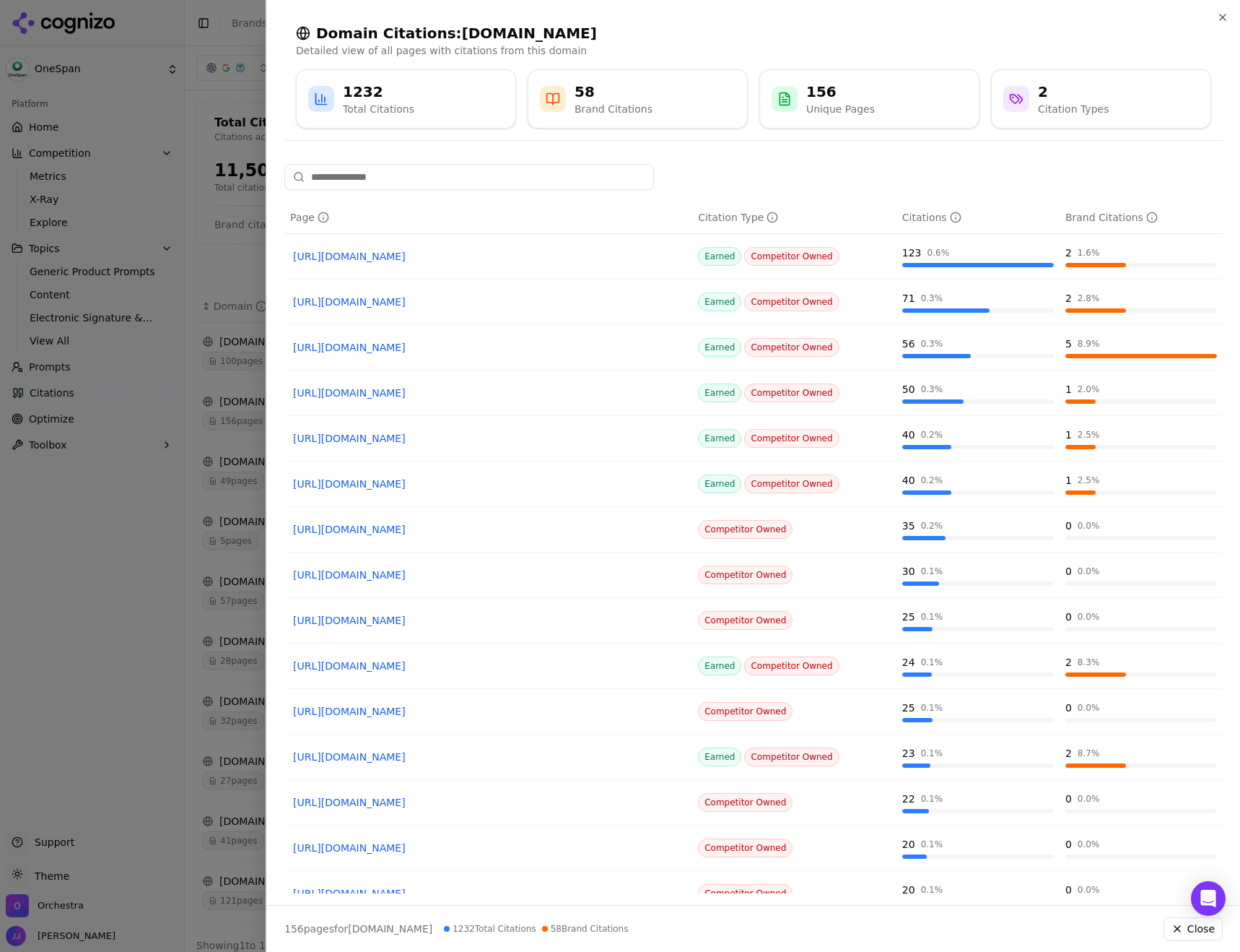
click at [192, 381] on div at bounding box center [620, 476] width 1240 height 952
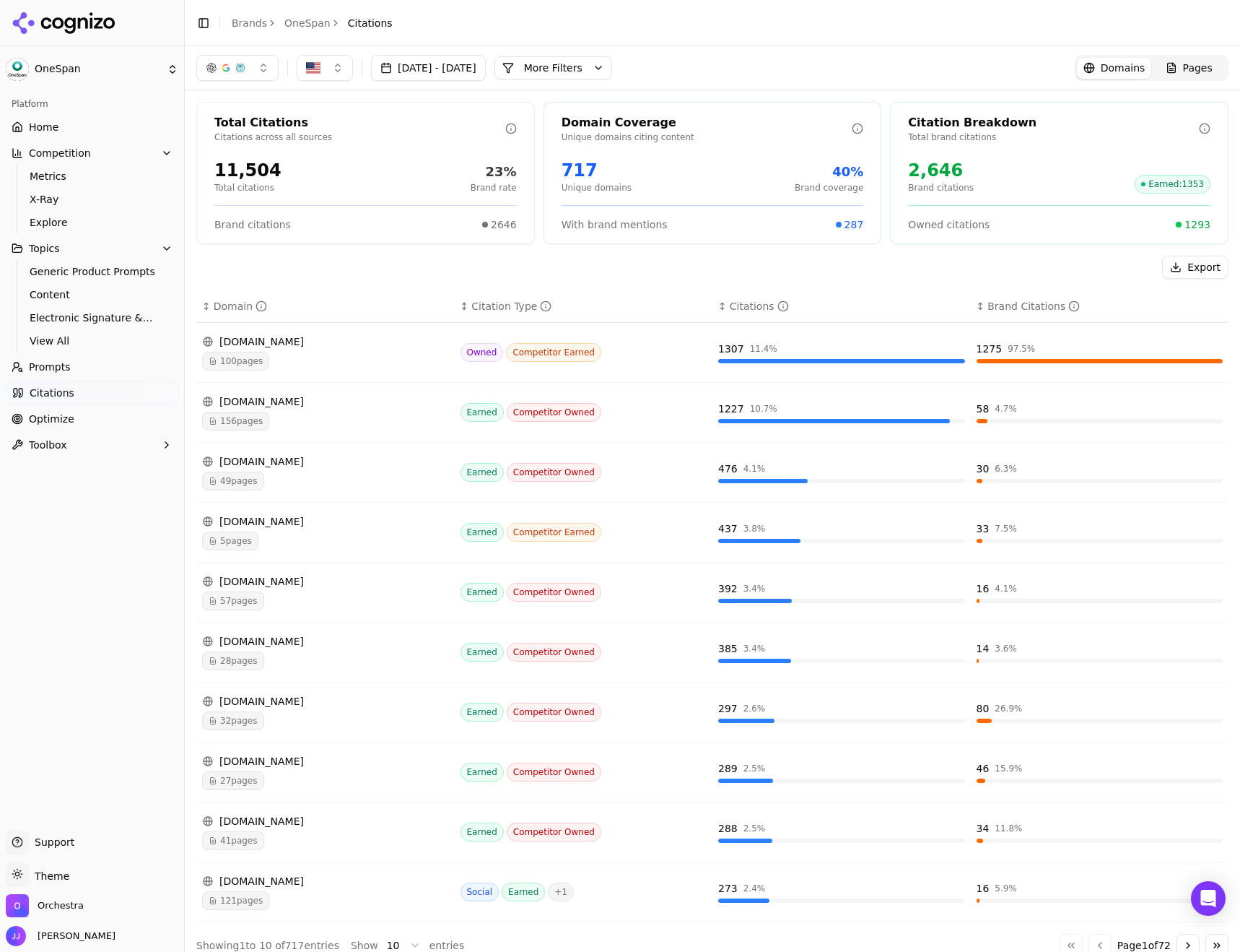
click at [606, 65] on button "More Filters" at bounding box center [553, 68] width 118 height 23
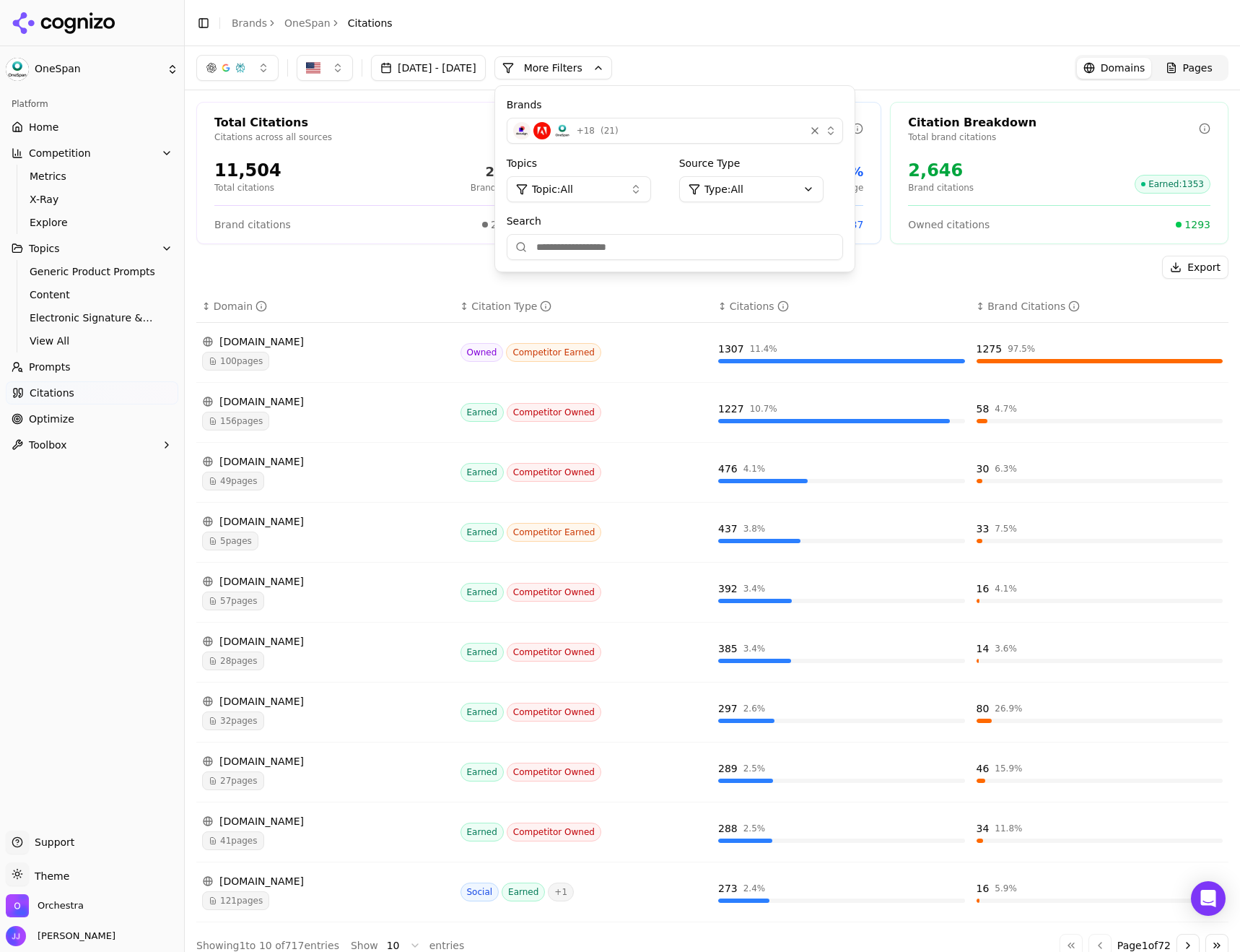
click at [630, 190] on button "Topic: All" at bounding box center [579, 189] width 144 height 26
click at [612, 265] on span "Generic Product Prompts" at bounding box center [591, 268] width 125 height 14
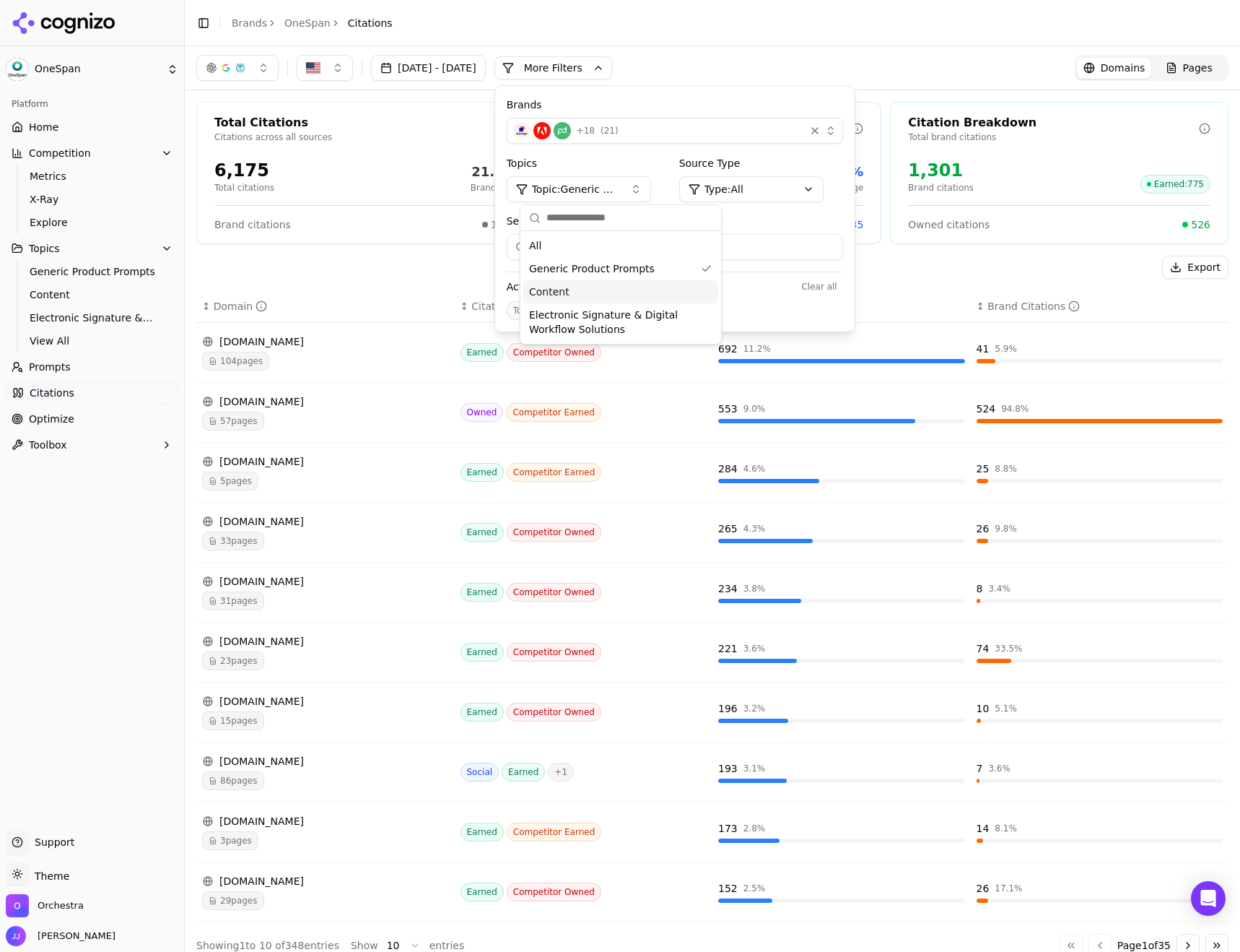
click at [1058, 257] on div "Export" at bounding box center [712, 267] width 1032 height 23
click at [597, 62] on button "More Filters" at bounding box center [553, 68] width 118 height 23
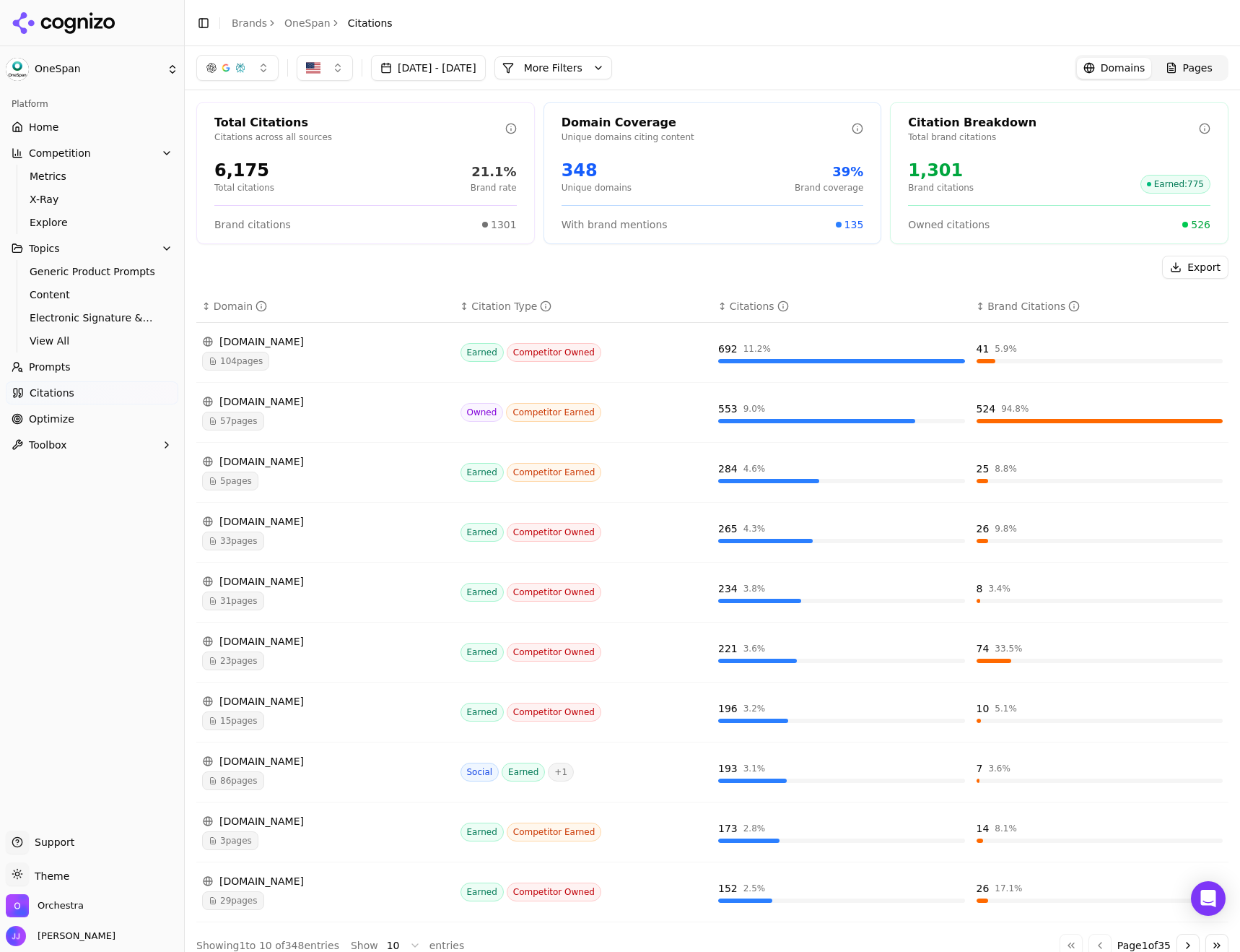
click at [579, 69] on button "More Filters" at bounding box center [553, 68] width 118 height 23
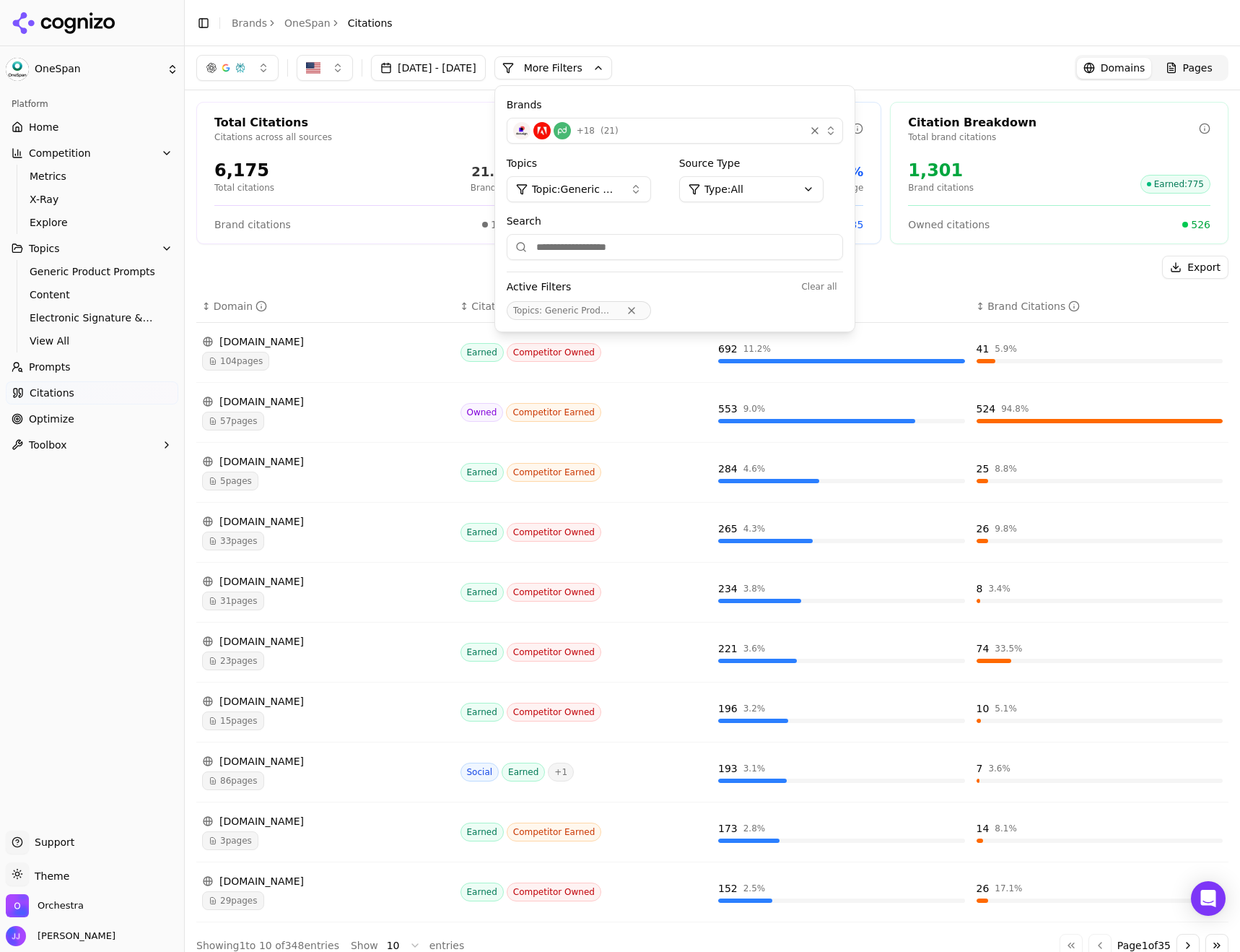
click at [619, 185] on span "Topic: Generic Product Prompts" at bounding box center [576, 189] width 87 height 14
click at [566, 294] on div "Content" at bounding box center [620, 291] width 195 height 23
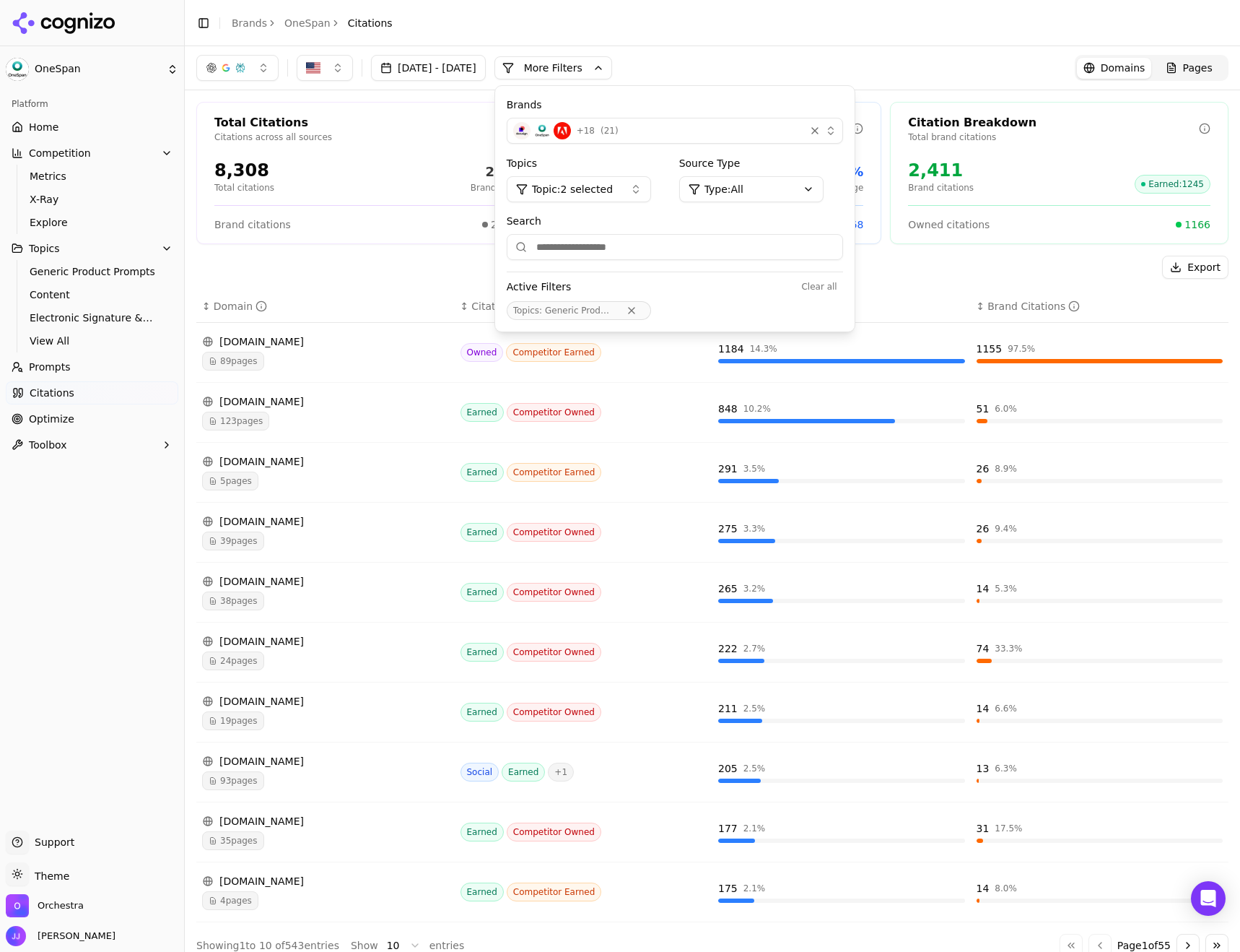
click at [410, 268] on div "Export" at bounding box center [712, 267] width 1032 height 23
click at [785, 40] on header "Toggle Sidebar Brands OneSpan Citations" at bounding box center [712, 23] width 1055 height 46
click at [612, 67] on button "More Filters" at bounding box center [553, 68] width 118 height 23
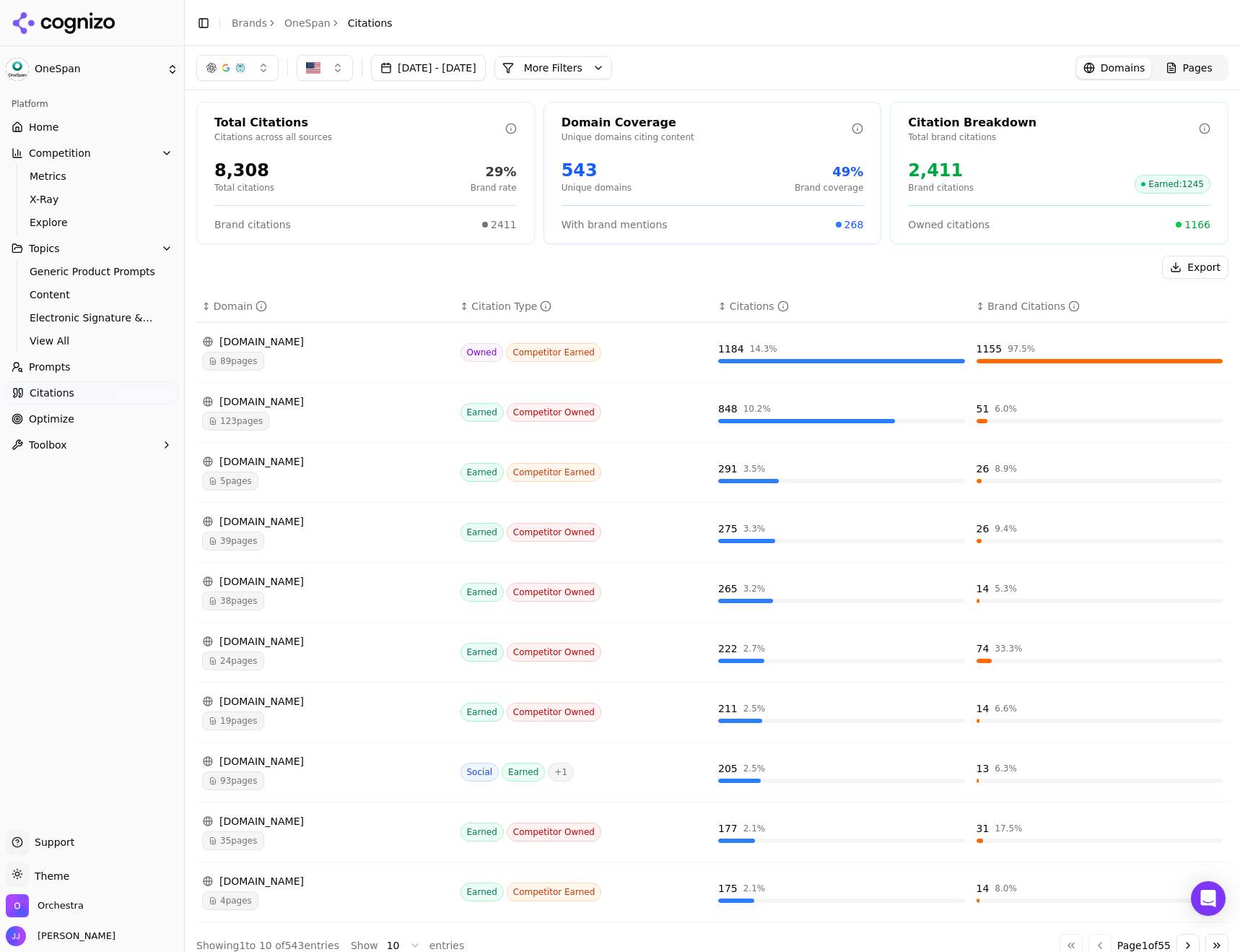
click at [296, 351] on div "89 pages" at bounding box center [325, 360] width 247 height 19
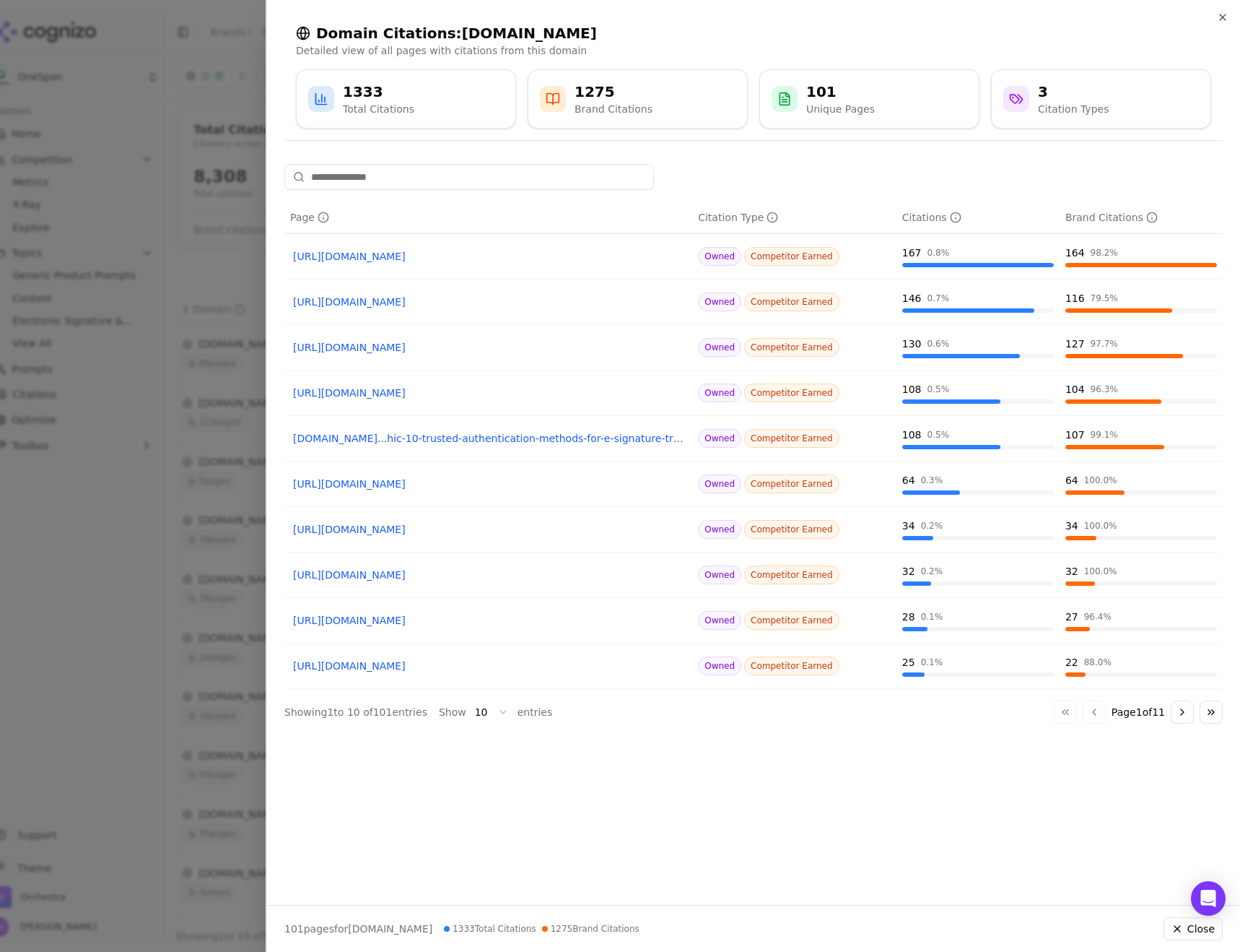
click at [441, 300] on link "[URL][DOMAIN_NAME]" at bounding box center [489, 301] width 391 height 14
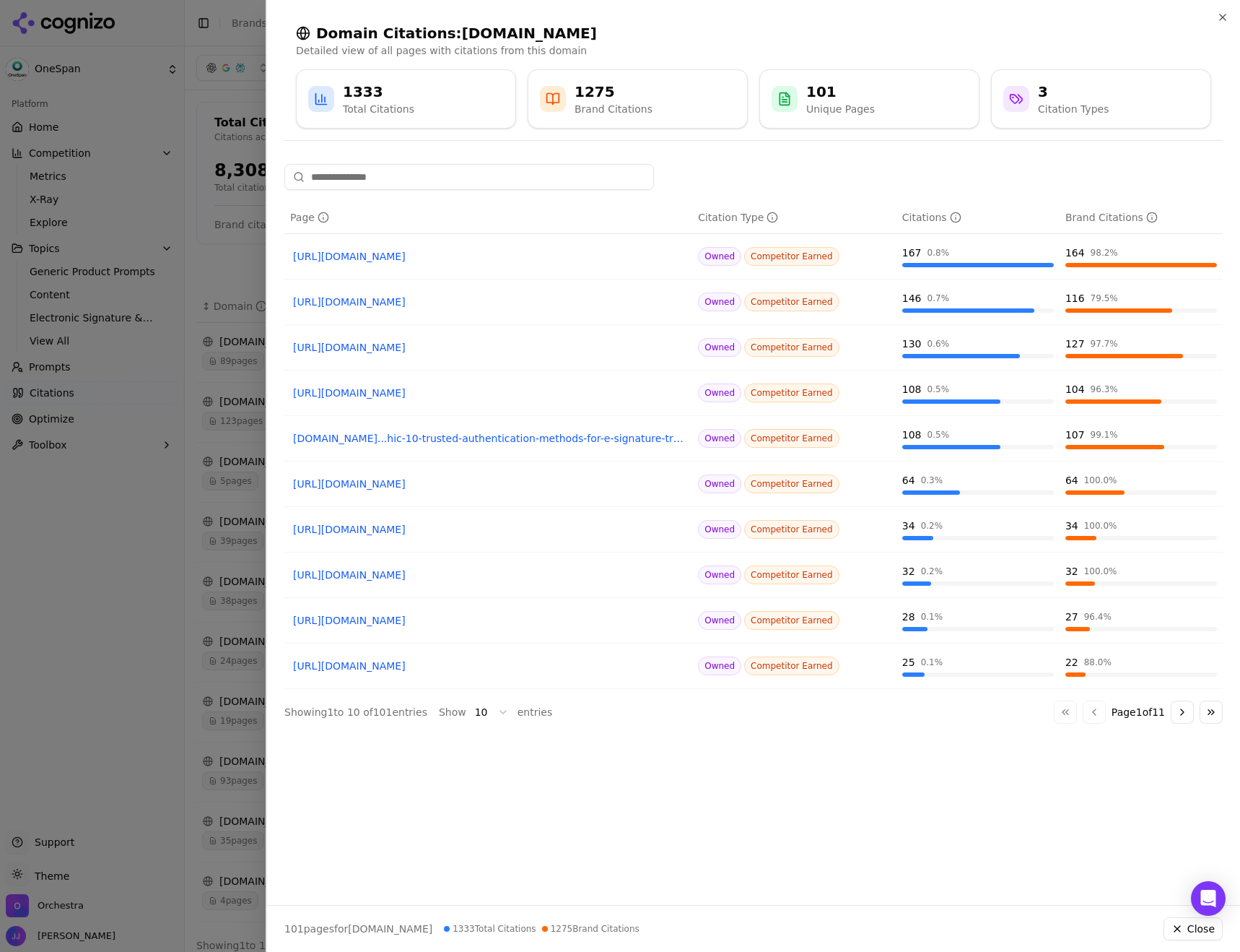
click at [180, 338] on div at bounding box center [620, 476] width 1240 height 952
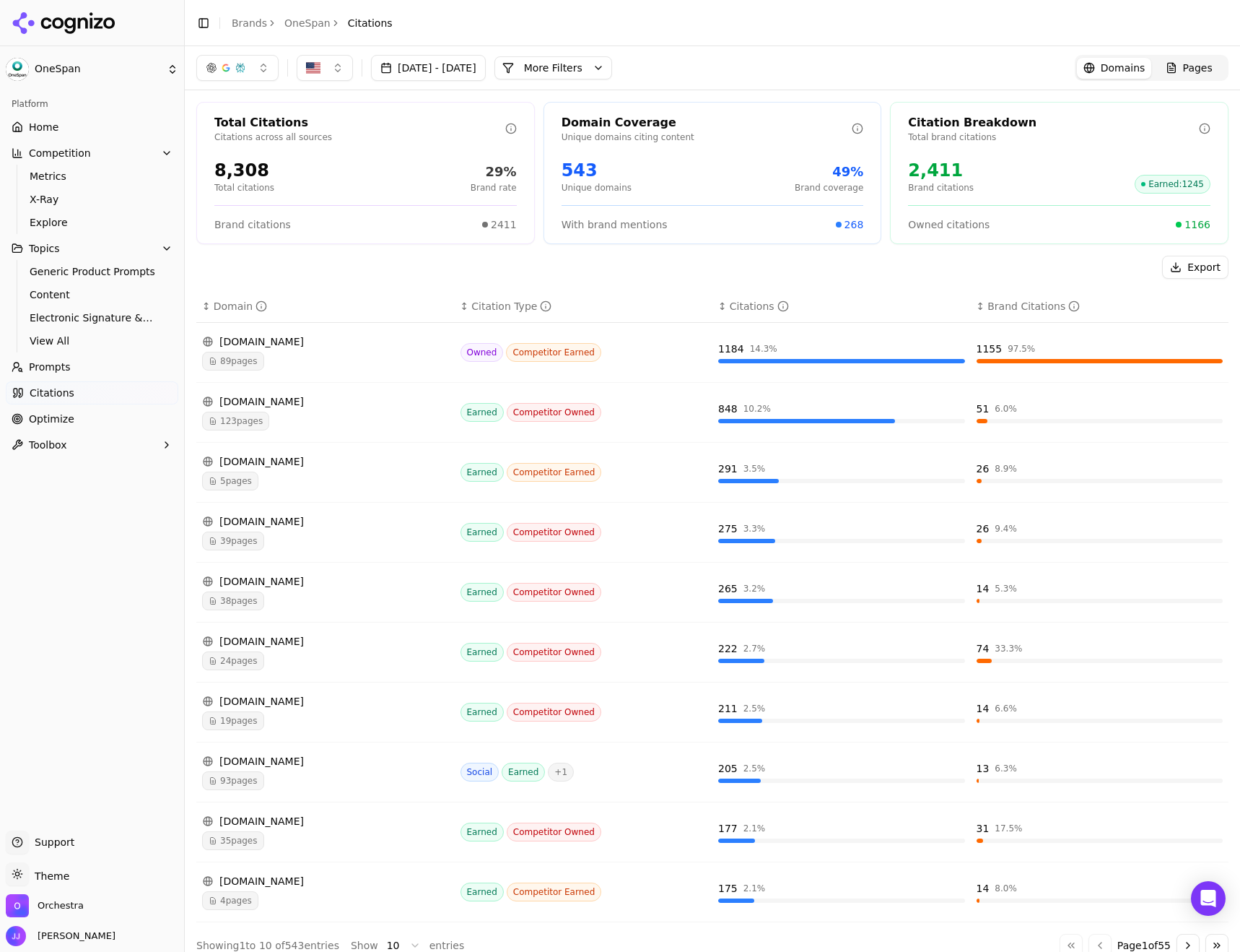
click at [612, 68] on button "More Filters" at bounding box center [553, 68] width 118 height 23
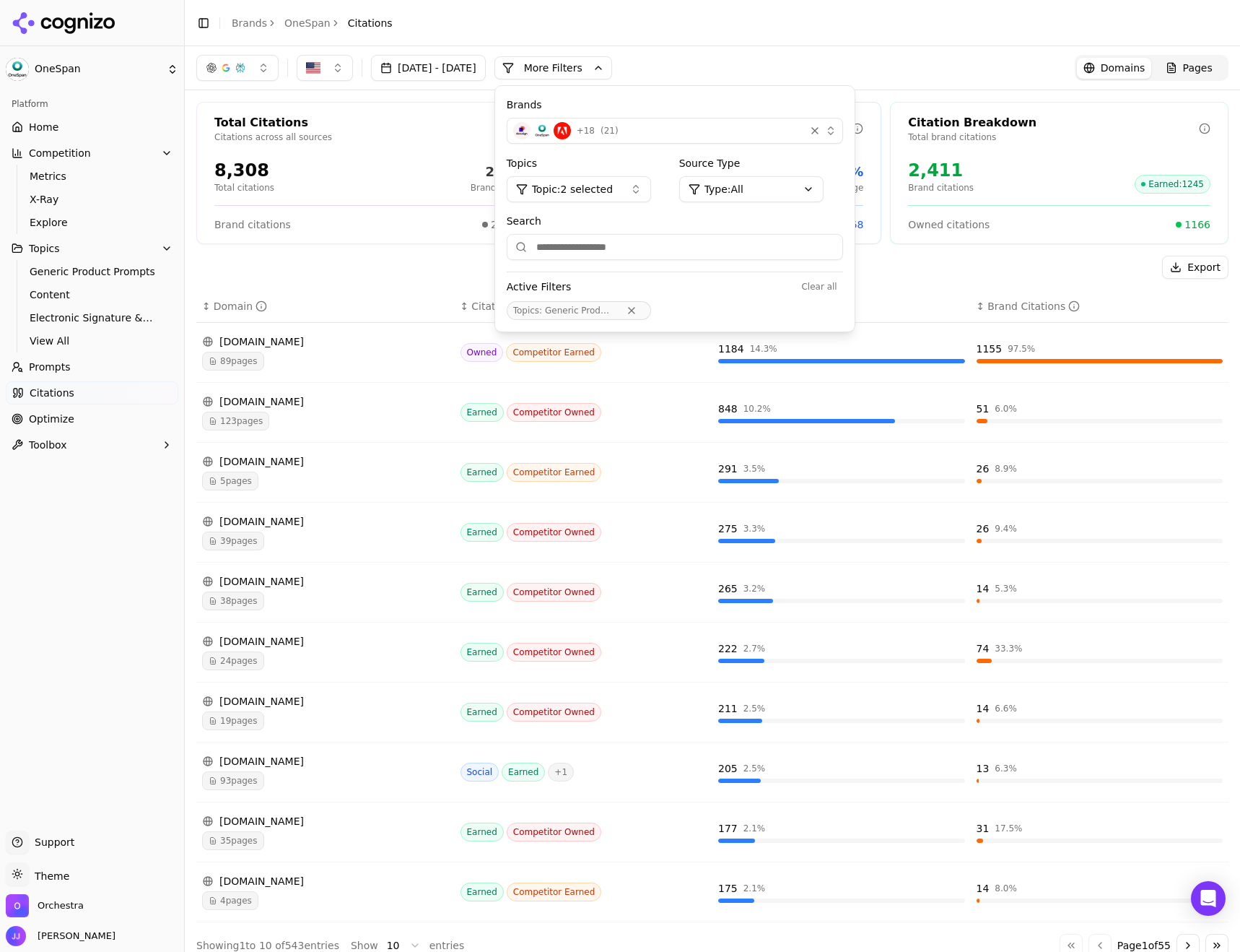
click at [613, 187] on span "Topic: 2 selected" at bounding box center [572, 189] width 81 height 14
click at [700, 289] on div "Content" at bounding box center [620, 291] width 195 height 23
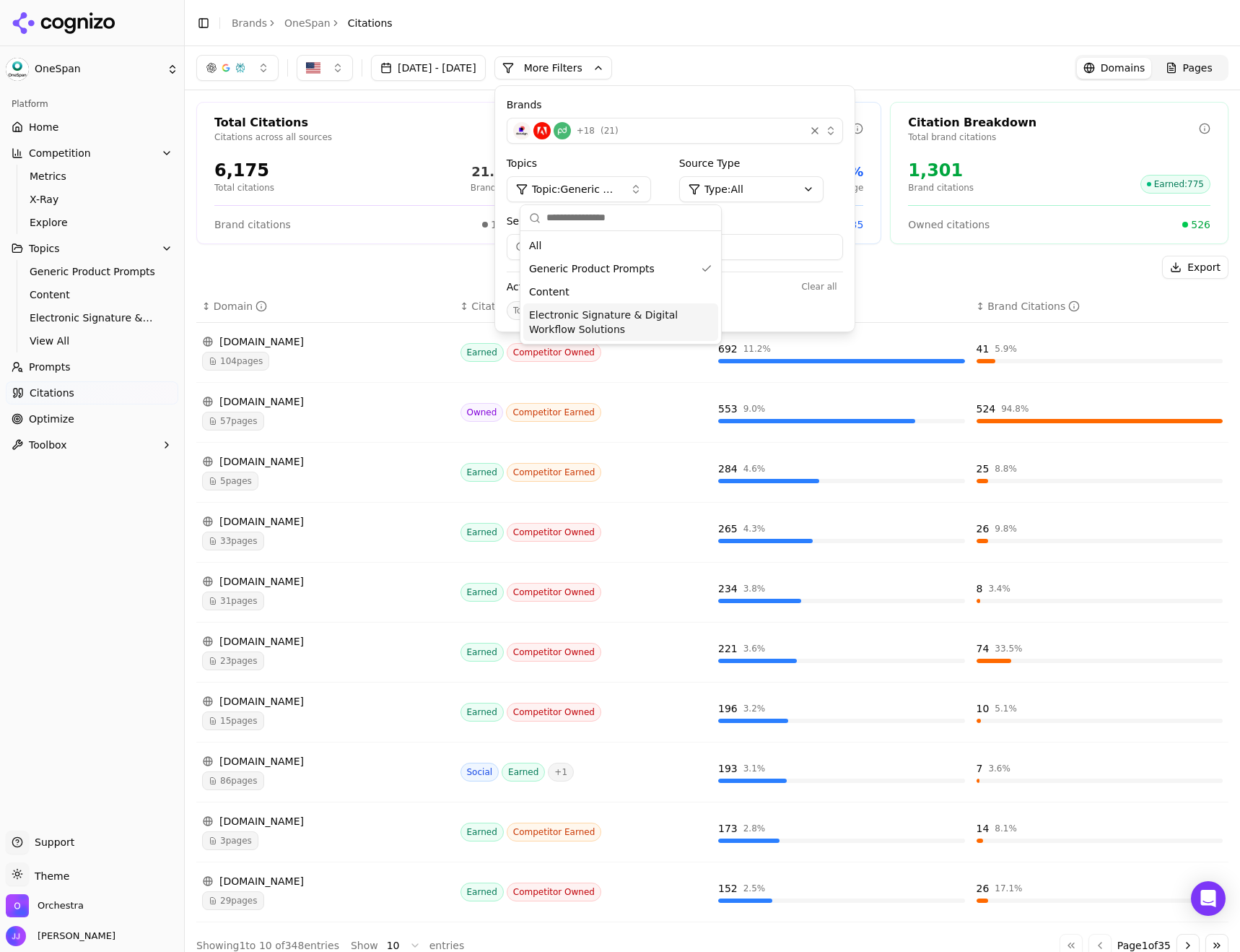
click at [420, 271] on div "Export" at bounding box center [712, 267] width 1032 height 23
click at [365, 239] on div "Total Citations Citations across all sources 6,175 Total citations 21.1% Brand …" at bounding box center [365, 173] width 338 height 142
click at [800, 63] on div "[DATE] - [DATE] More More Filters Brands + 18 ( 21 ) Topics Topic: Generic Prod…" at bounding box center [712, 68] width 1032 height 26
click at [612, 71] on button "More Filters" at bounding box center [553, 68] width 118 height 23
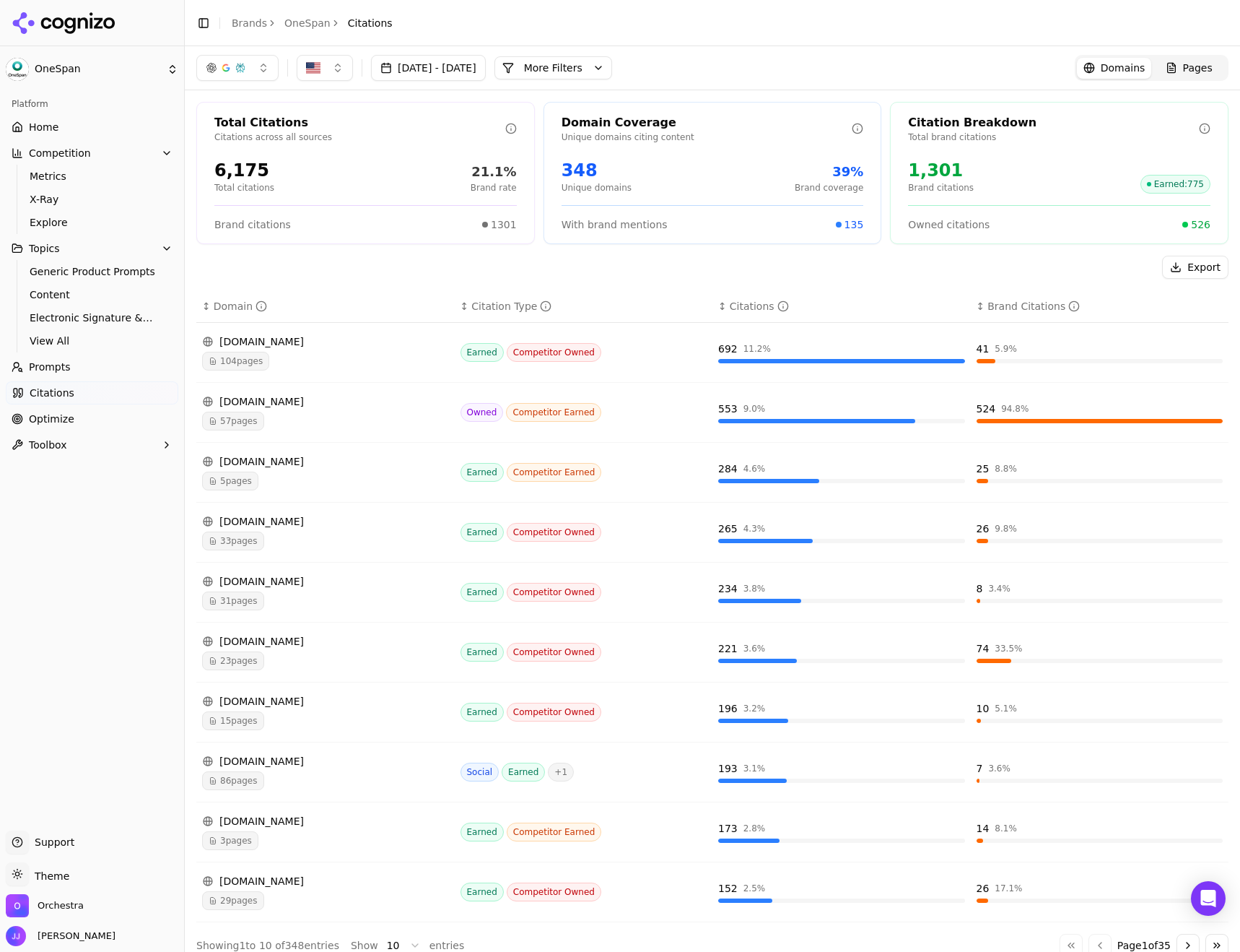
click at [604, 63] on button "More Filters" at bounding box center [553, 68] width 118 height 23
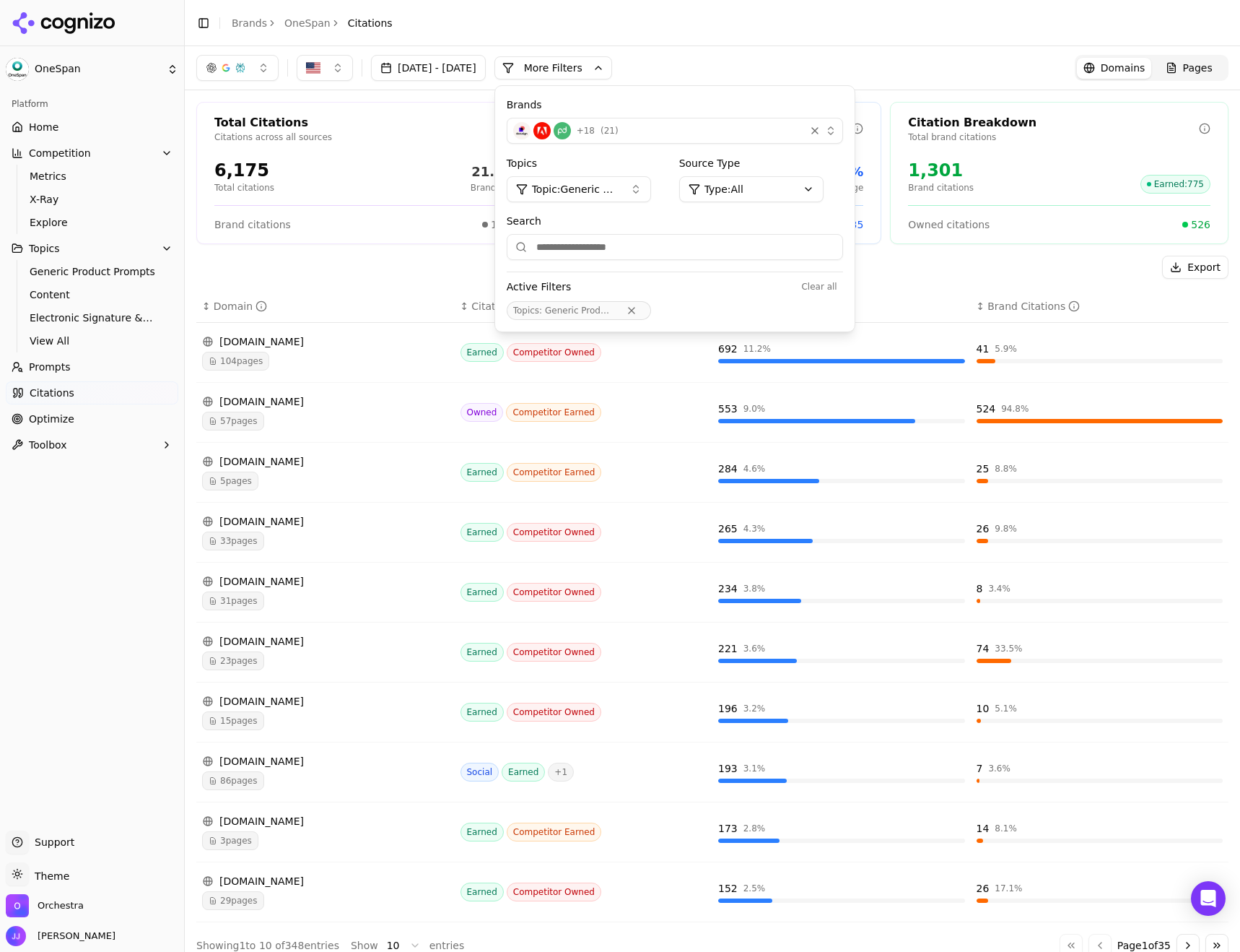
click at [635, 195] on button "Topic: Generic Product Prompts" at bounding box center [579, 189] width 144 height 26
click at [591, 293] on div "Content" at bounding box center [620, 291] width 195 height 23
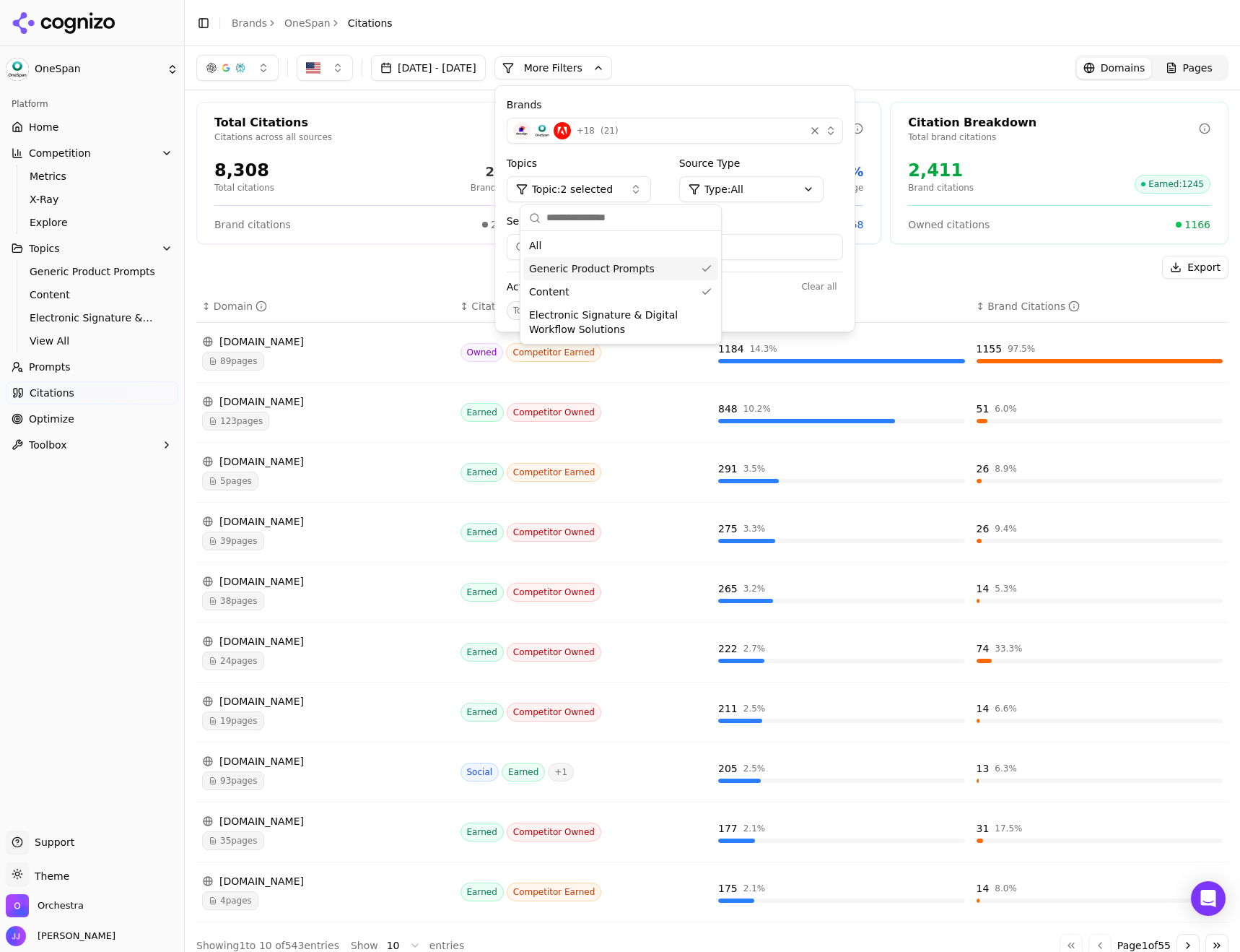
click at [709, 264] on div "Generic Product Prompts" at bounding box center [620, 268] width 195 height 23
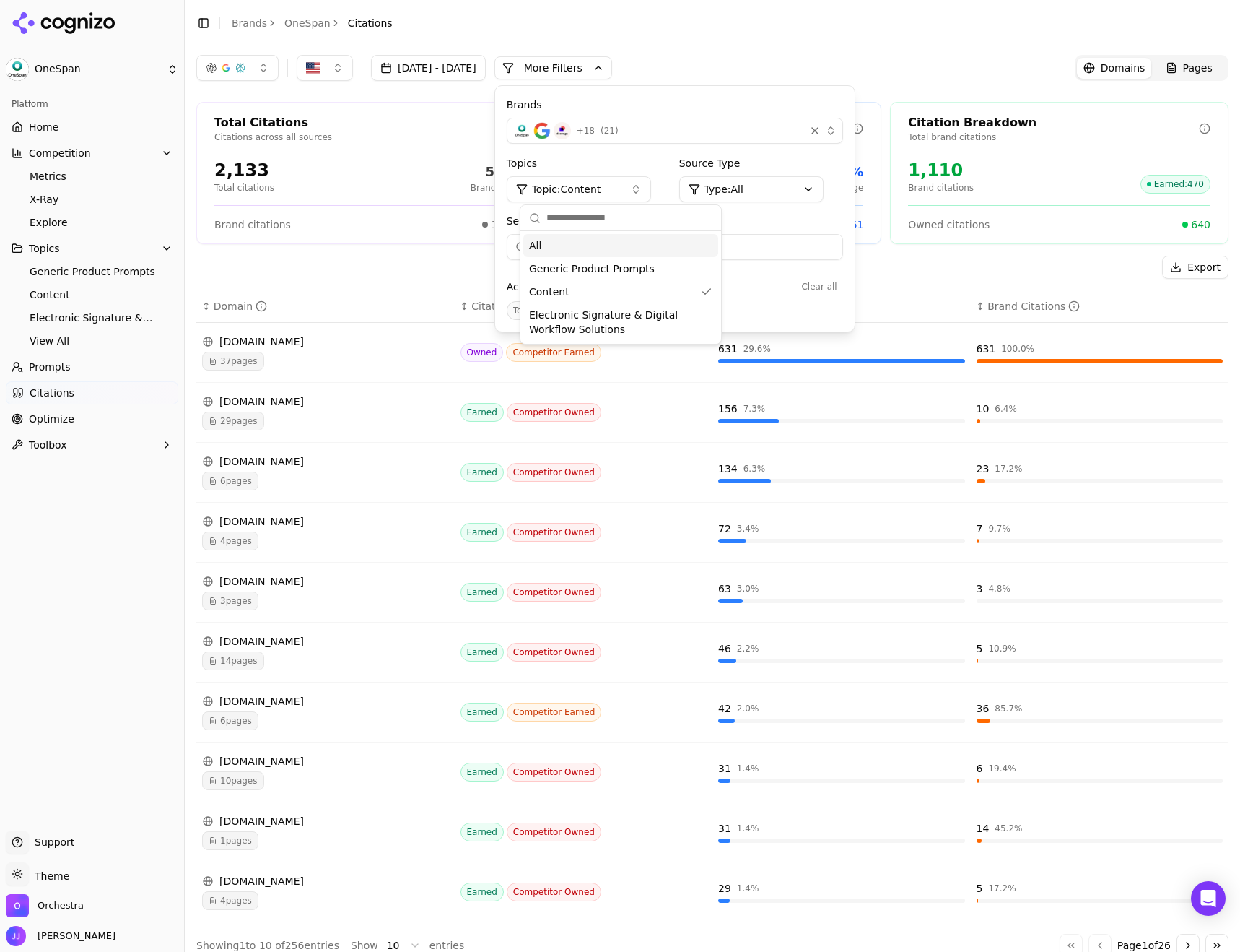
click at [293, 263] on div "Export" at bounding box center [712, 267] width 1032 height 23
click at [612, 73] on button "More Filters" at bounding box center [553, 68] width 118 height 23
